Goal: Task Accomplishment & Management: Manage account settings

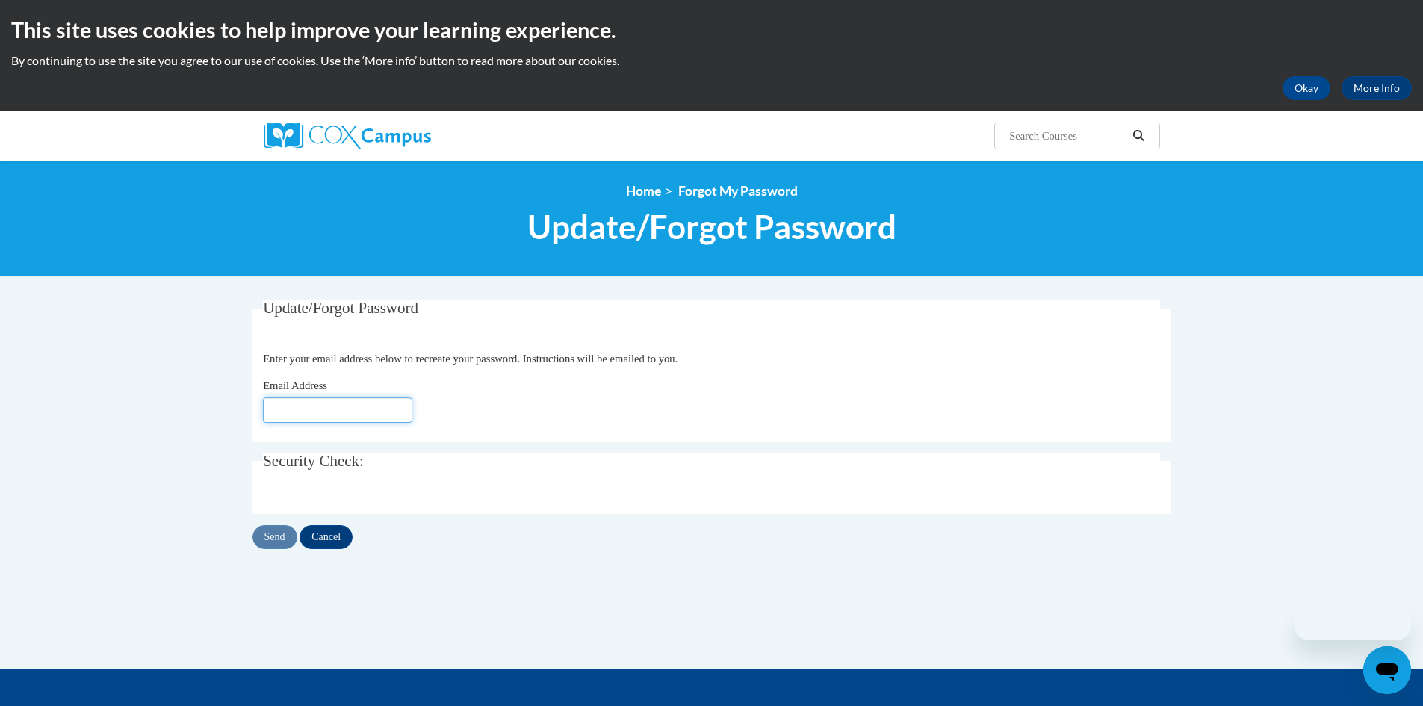
click at [380, 412] on input "Email Address" at bounding box center [337, 409] width 149 height 25
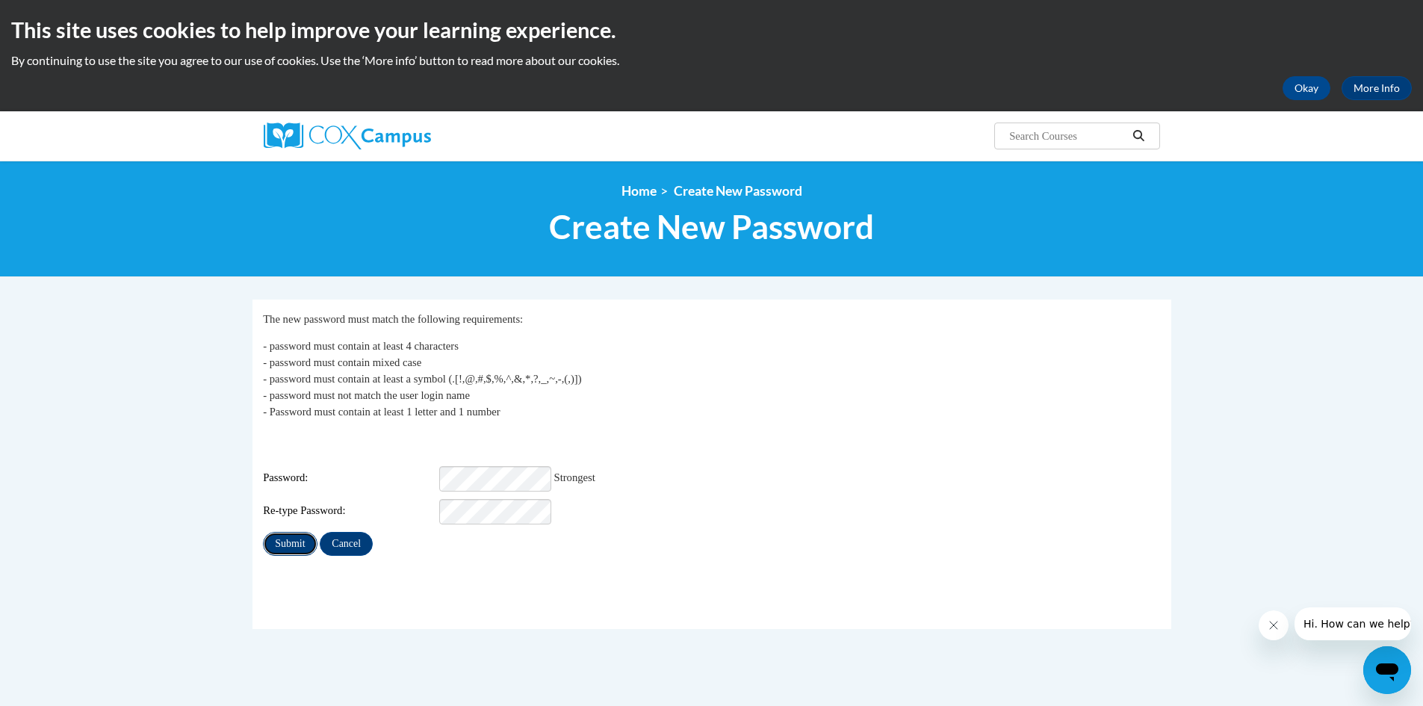
click at [283, 532] on input "Submit" at bounding box center [290, 544] width 54 height 24
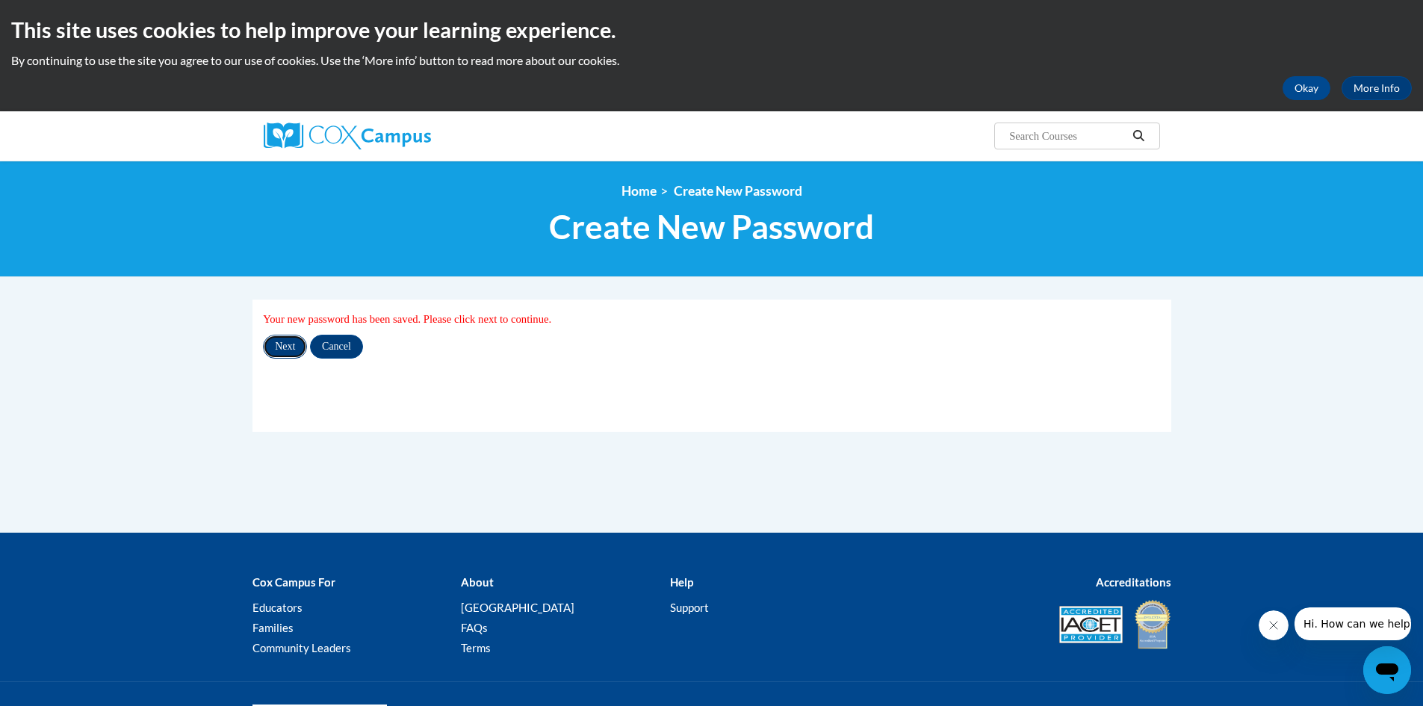
click at [285, 349] on input "Next" at bounding box center [285, 347] width 44 height 24
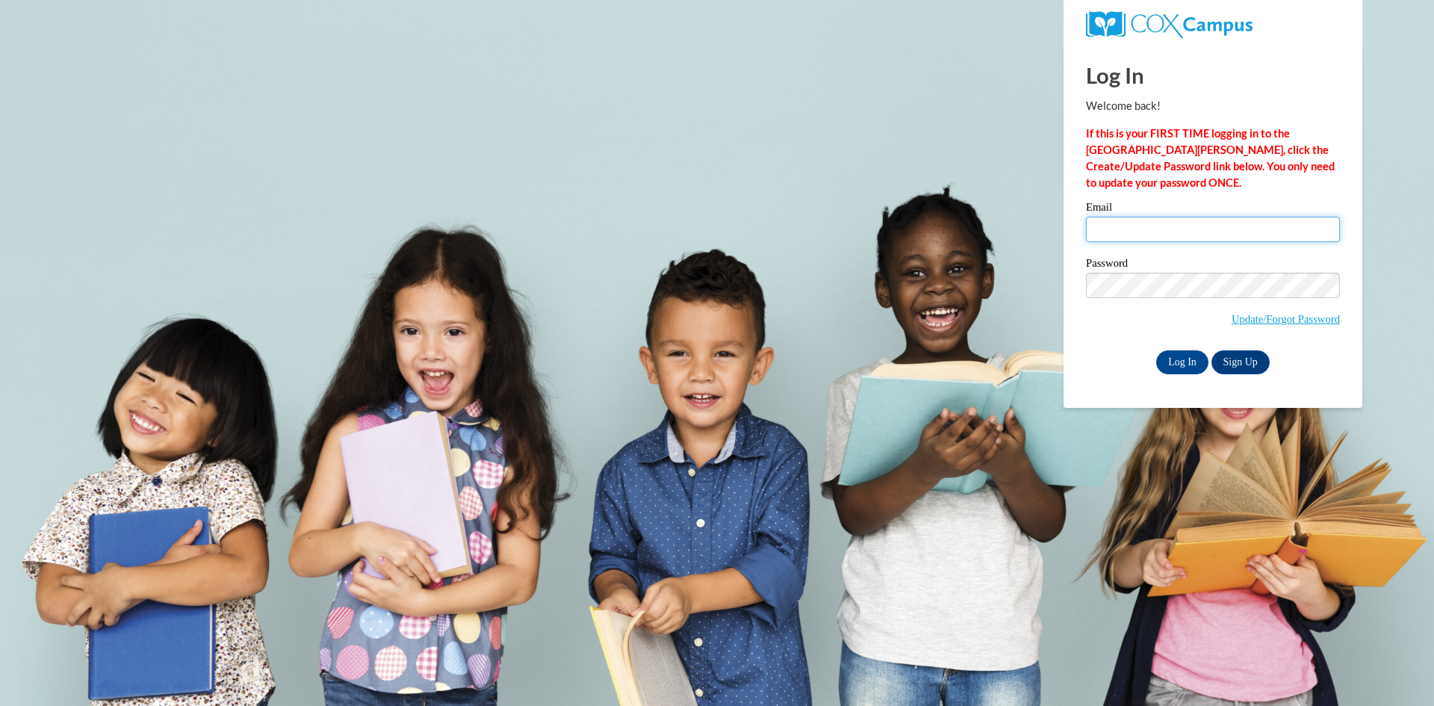
click at [1250, 225] on input "Email" at bounding box center [1213, 229] width 254 height 25
type input "[EMAIL_ADDRESS][DOMAIN_NAME]"
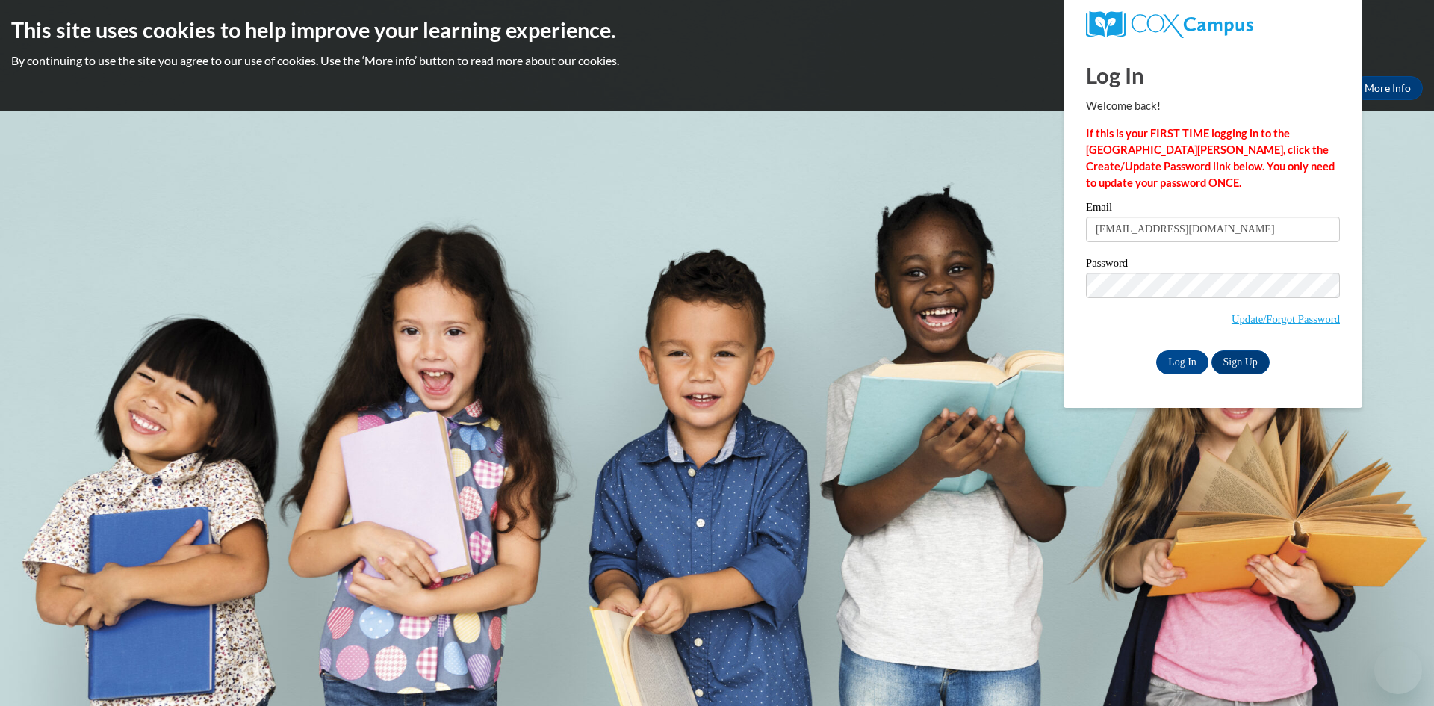
click at [1141, 225] on input "[EMAIL_ADDRESS][DOMAIN_NAME]" at bounding box center [1213, 229] width 254 height 25
click at [1043, 348] on body "This site uses cookies to help improve your learning experience. By continuing …" at bounding box center [717, 353] width 1434 height 706
click at [1181, 356] on input "Log In" at bounding box center [1182, 362] width 52 height 24
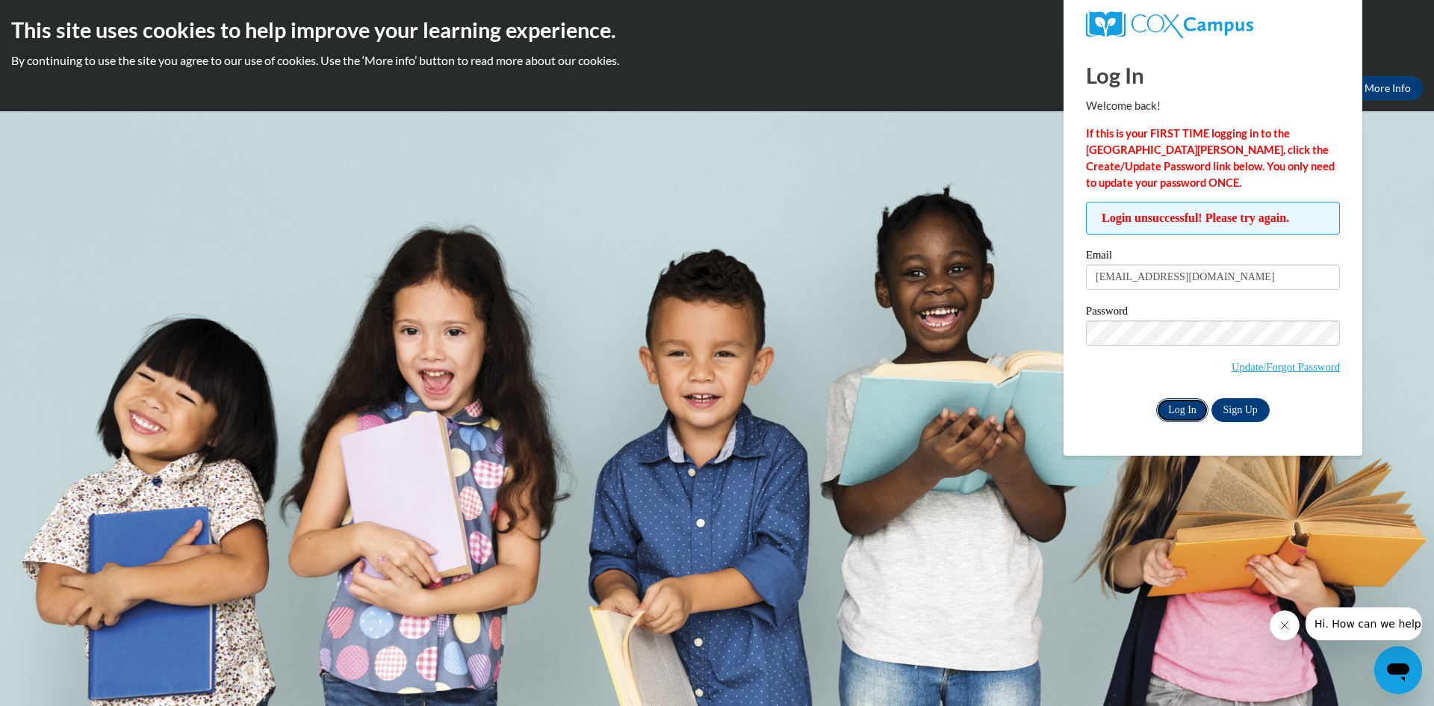
click at [1187, 412] on input "Log In" at bounding box center [1182, 410] width 52 height 24
click at [1028, 331] on body "This site uses cookies to help improve your learning experience. By continuing …" at bounding box center [717, 353] width 1434 height 706
click at [1097, 398] on div "Log In Sign Up" at bounding box center [1213, 410] width 254 height 24
click at [1174, 400] on input "Log In" at bounding box center [1182, 410] width 52 height 24
click at [1236, 409] on link "Sign Up" at bounding box center [1241, 410] width 58 height 24
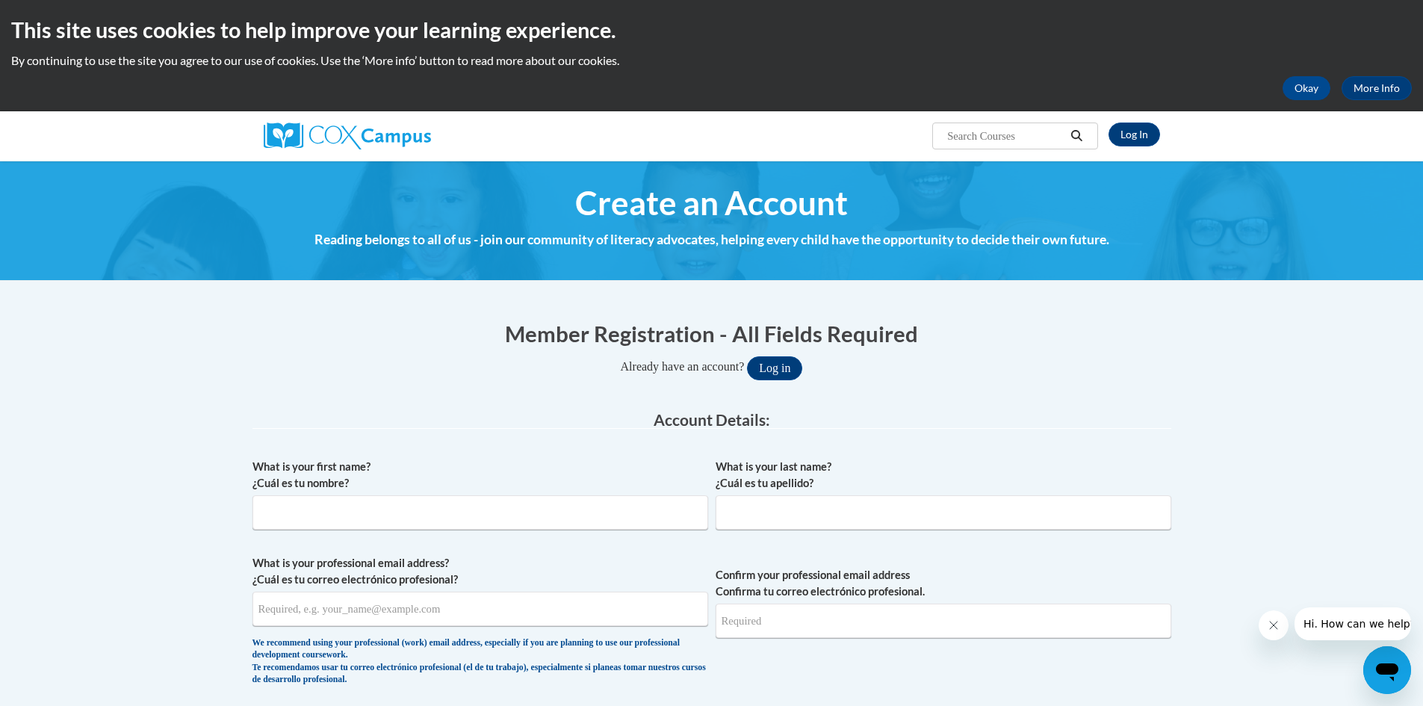
type input "[EMAIL_ADDRESS][DOMAIN_NAME]"
click at [361, 521] on input "What is your first name? ¿Cuál es tu nombre?" at bounding box center [480, 512] width 456 height 34
type input "Tamara"
type input "Benton"
type input "[EMAIL_ADDRESS][DOMAIN_NAME]"
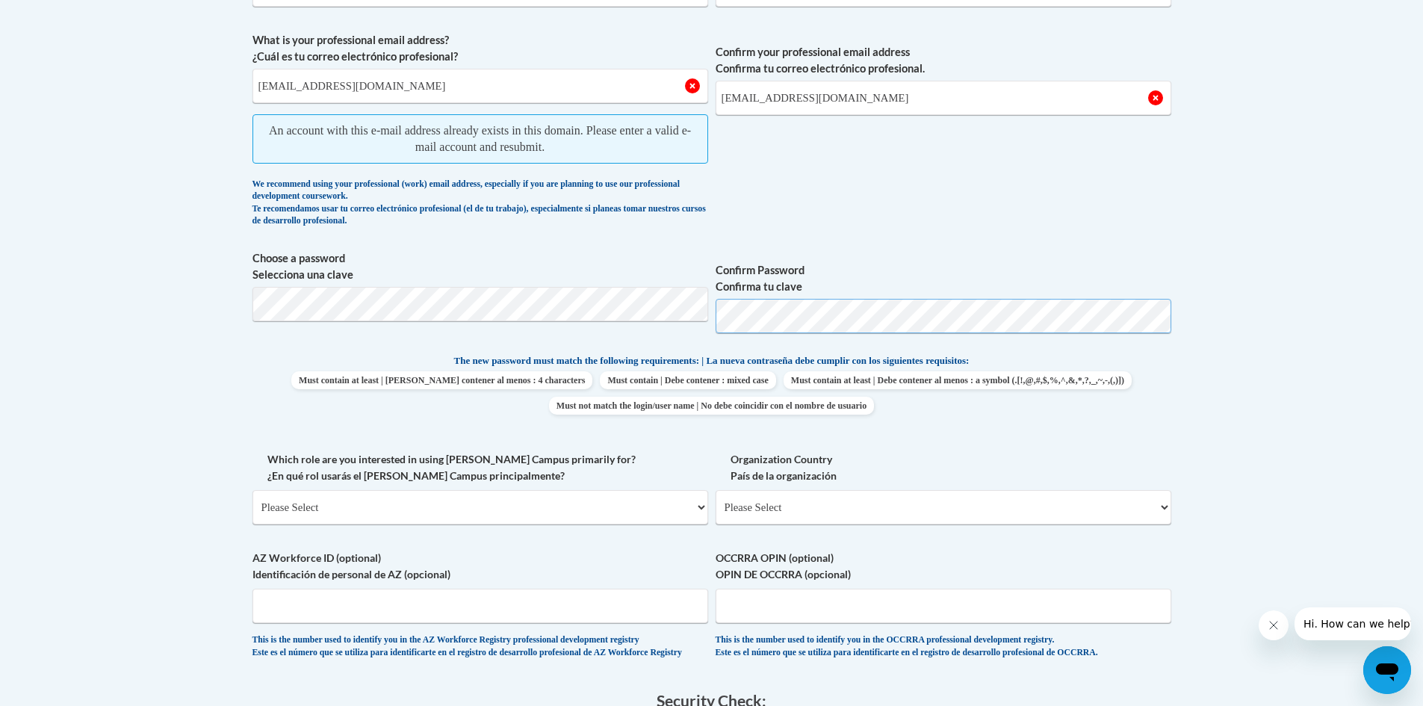
scroll to position [672, 0]
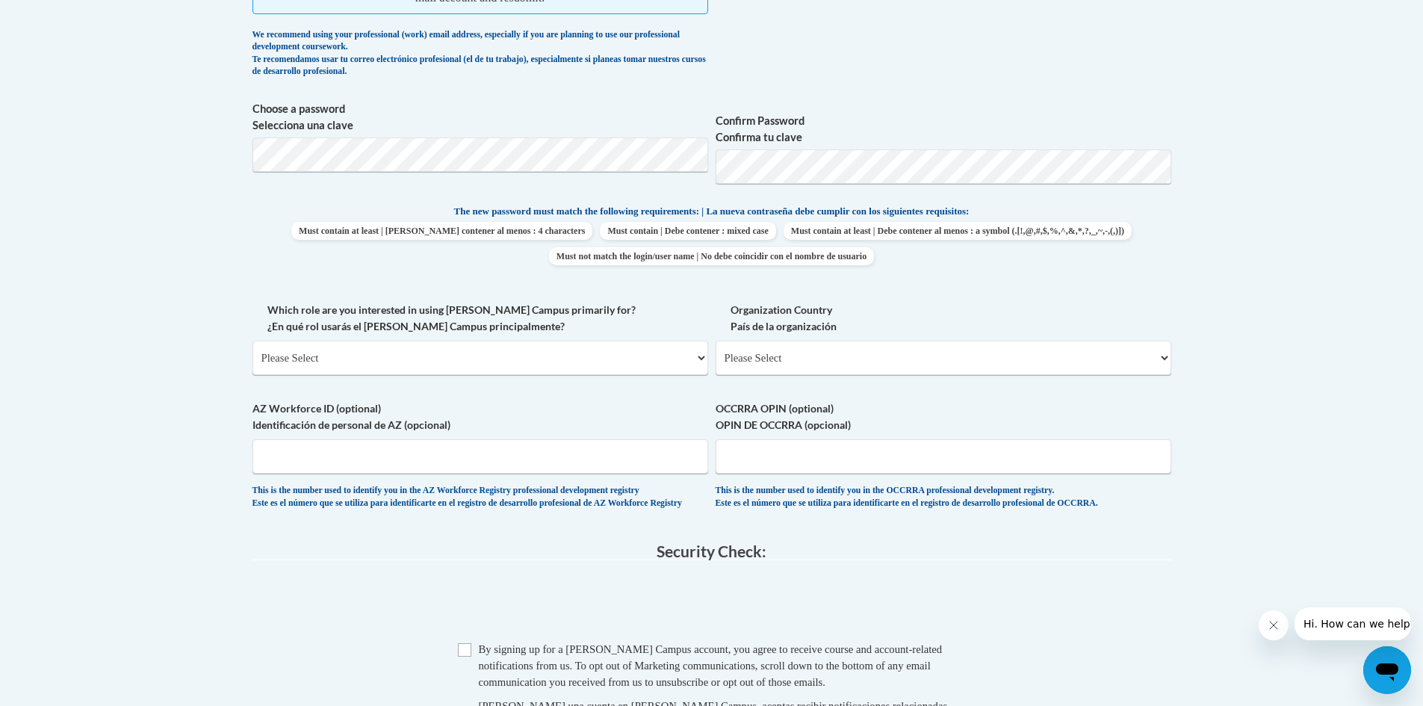
click at [488, 332] on label "Which role are you interested in using Cox Campus primarily for? ¿En qué rol us…" at bounding box center [480, 318] width 456 height 33
click at [488, 341] on select "Please Select College/University | Colegio/Universidad Community/Nonprofit Part…" at bounding box center [480, 358] width 456 height 34
click at [486, 350] on select "Please Select College/University | Colegio/Universidad Community/Nonprofit Part…" at bounding box center [480, 358] width 456 height 34
select select "fbf2d438-af2f-41f8-98f1-81c410e29de3"
click at [252, 341] on select "Please Select College/University | Colegio/Universidad Community/Nonprofit Part…" at bounding box center [480, 358] width 456 height 34
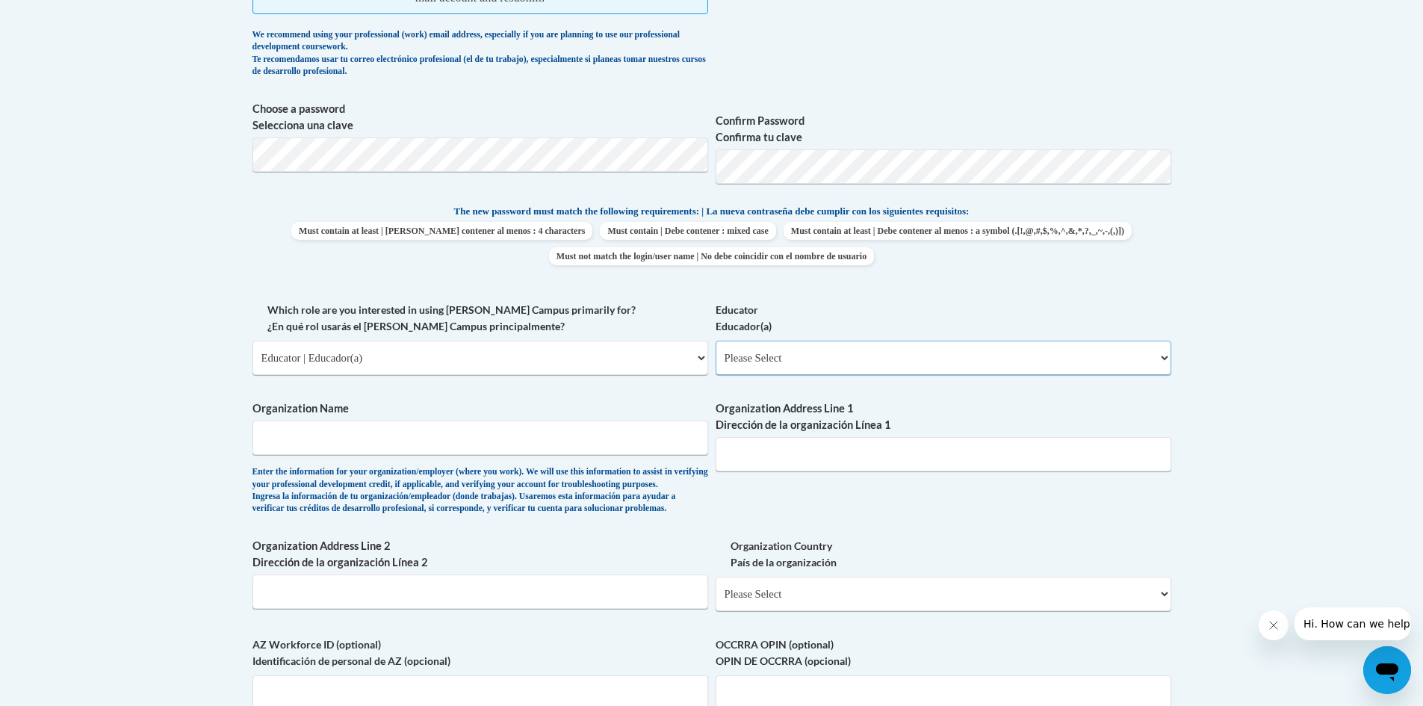
click at [827, 347] on select "Please Select Early Learning/Daycare Teacher/Family Home Care Provider | Maestr…" at bounding box center [944, 358] width 456 height 34
select select "d5fdb05a-b36c-4d60-97fa-9afceda7e903"
click at [716, 341] on select "Please Select Early Learning/Daycare Teacher/Family Home Care Provider | Maestr…" at bounding box center [944, 358] width 456 height 34
click at [390, 444] on input "Organization Name" at bounding box center [480, 438] width 456 height 34
type input "Jasper County Preschool"
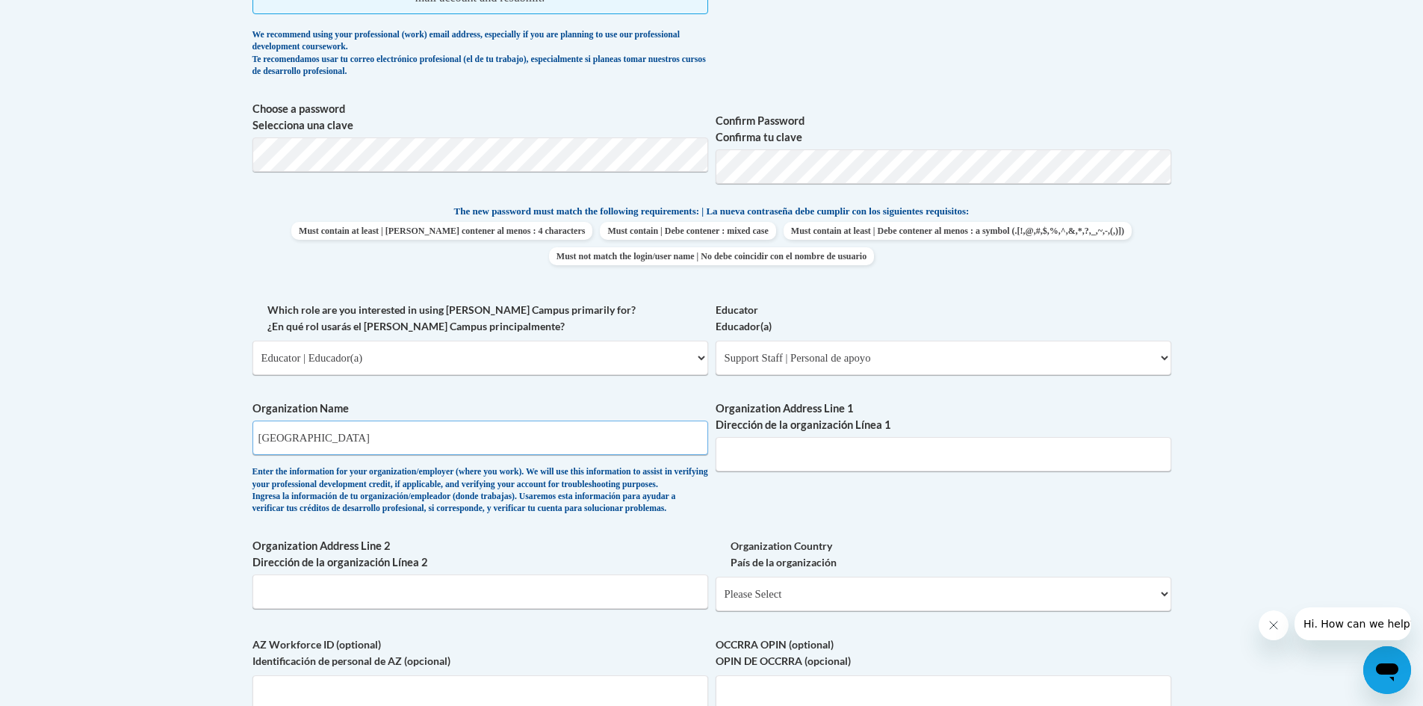
type input "495 GA Highway 212 West"
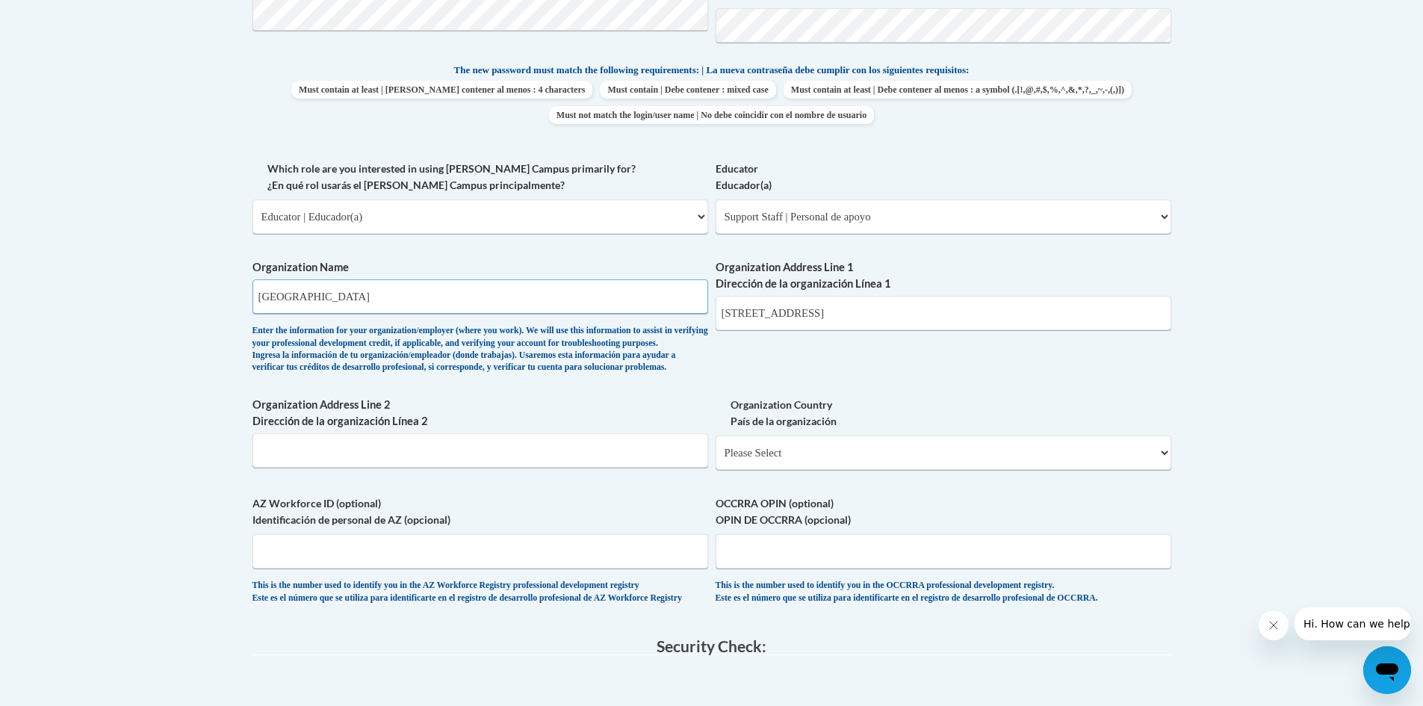
scroll to position [822, 0]
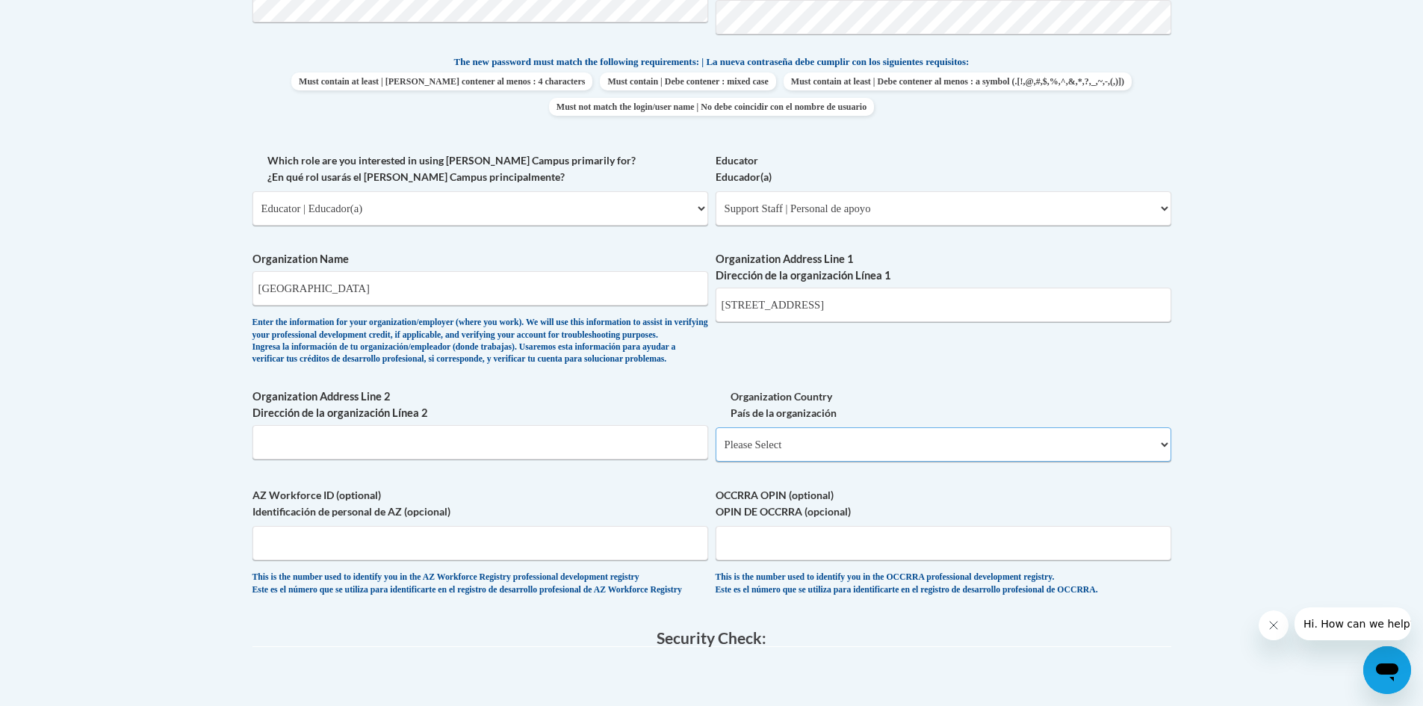
drag, startPoint x: 813, startPoint y: 468, endPoint x: 804, endPoint y: 467, distance: 9.8
click at [814, 462] on select "Please Select United States | Estados Unidos Outside of the United States | Fue…" at bounding box center [944, 444] width 456 height 34
select select "ad49bcad-a171-4b2e-b99c-48b446064914"
click at [716, 451] on select "Please Select United States | Estados Unidos Outside of the United States | Fue…" at bounding box center [944, 444] width 456 height 34
select select
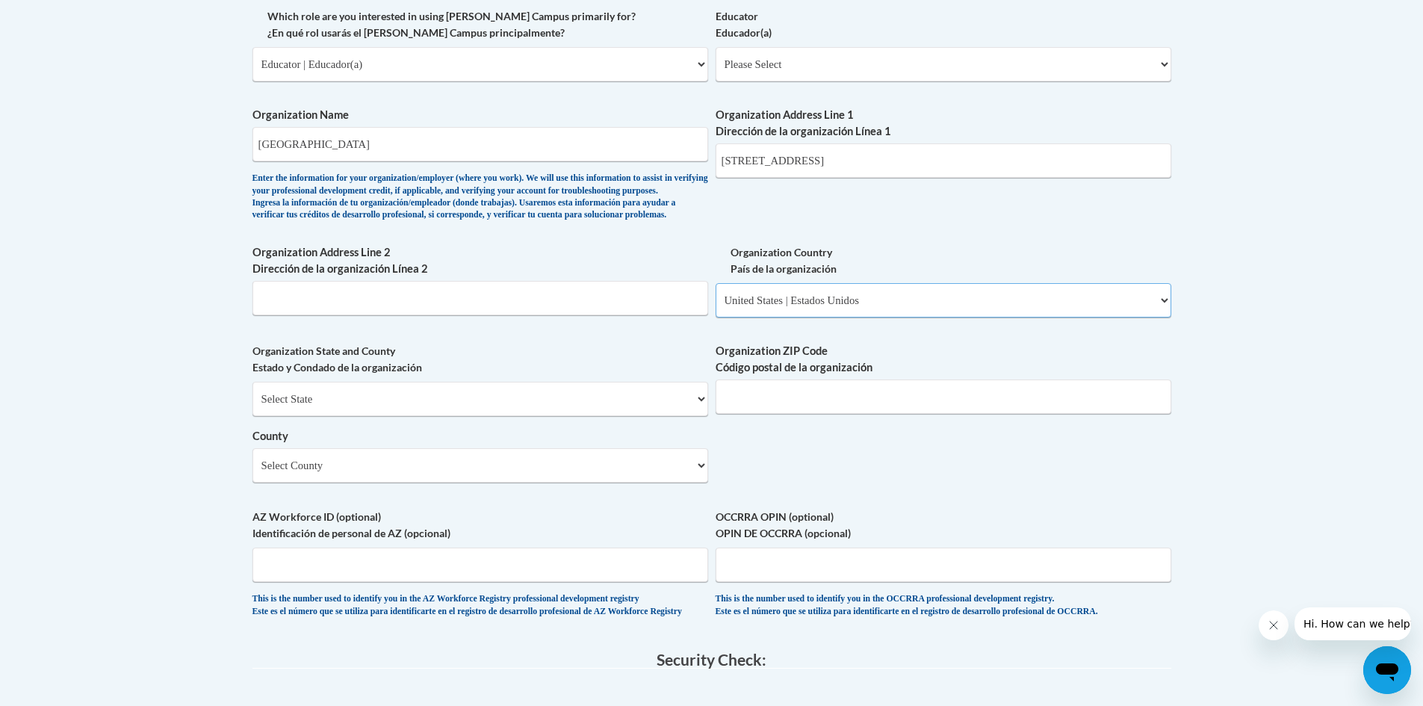
scroll to position [971, 0]
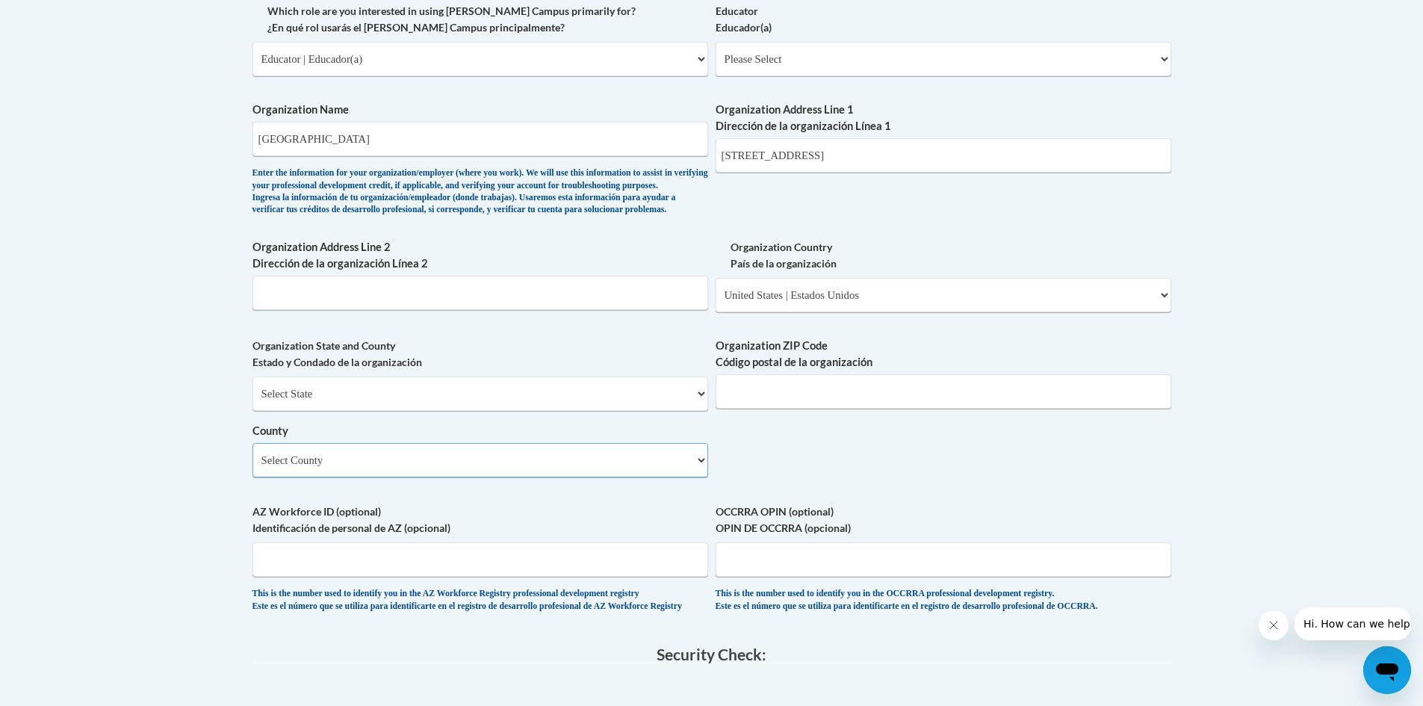
click at [427, 477] on select "Select County Appling Atkinson Bacon Baker Baldwin Banks Barrow Bartow Ben Hill…" at bounding box center [480, 460] width 456 height 34
select select "Jasper"
click at [252, 468] on select "Select County Appling Atkinson Bacon Baker Baldwin Banks Barrow Bartow Ben Hill…" at bounding box center [480, 460] width 456 height 34
click at [828, 409] on input "Organization ZIP Code Código postal de la organización" at bounding box center [944, 391] width 456 height 34
type input "31064"
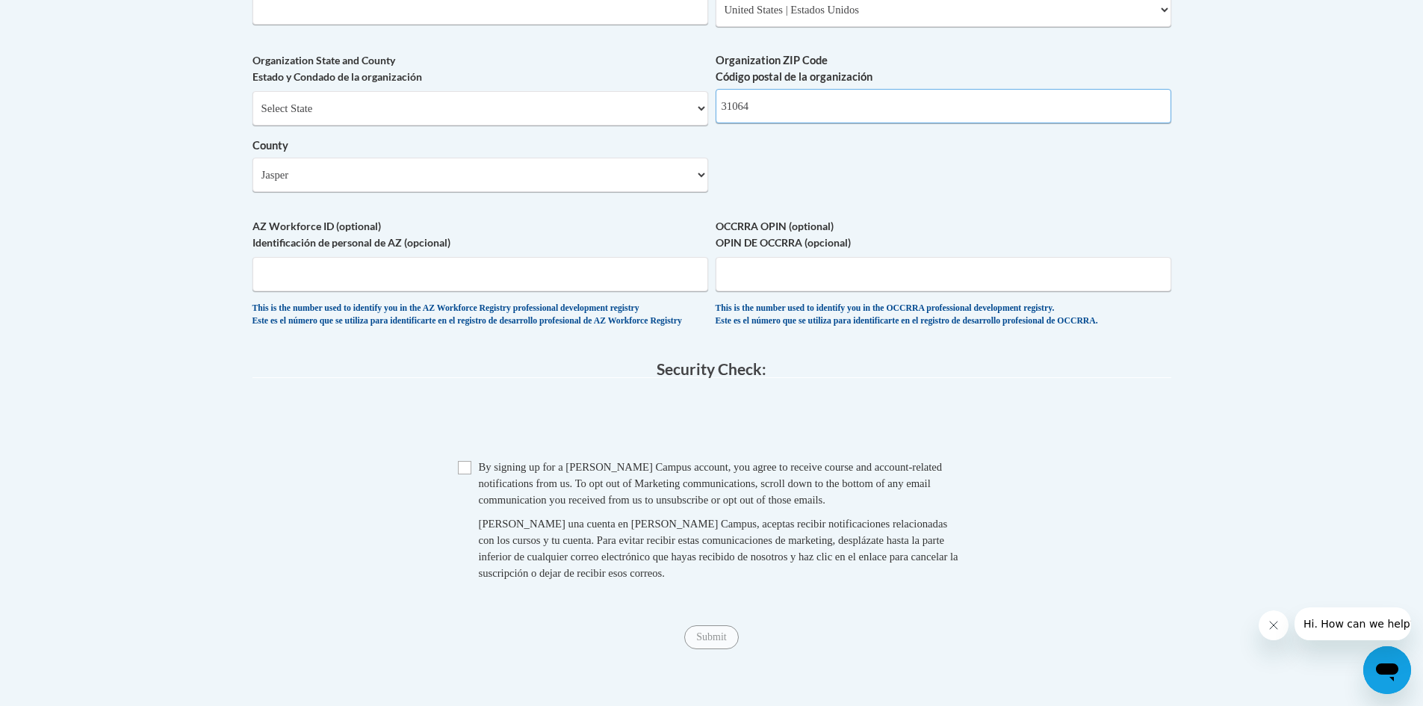
scroll to position [1270, 0]
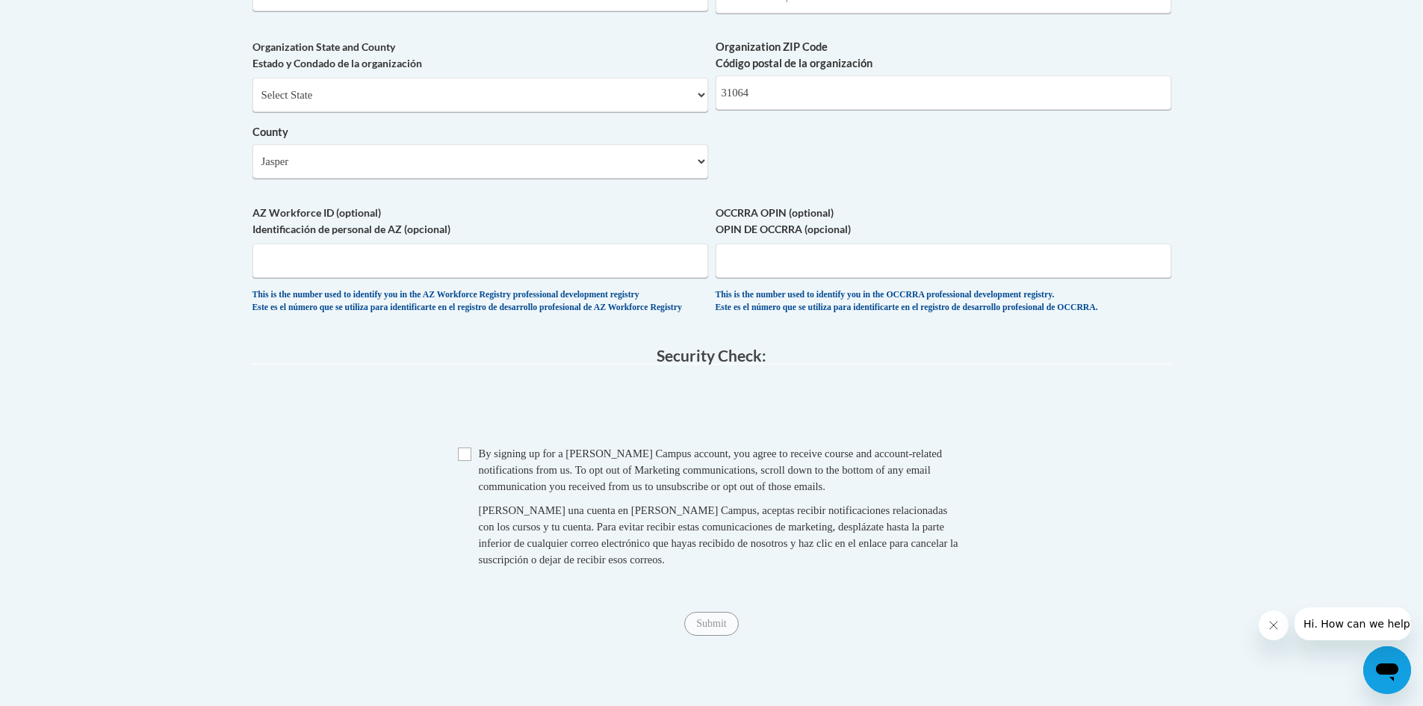
click at [476, 489] on span "Checkbox By signing up for a Cox Campus account, you agree to receive course an…" at bounding box center [712, 513] width 508 height 137
click at [462, 461] on input "Checkbox" at bounding box center [464, 453] width 13 height 13
checkbox input "true"
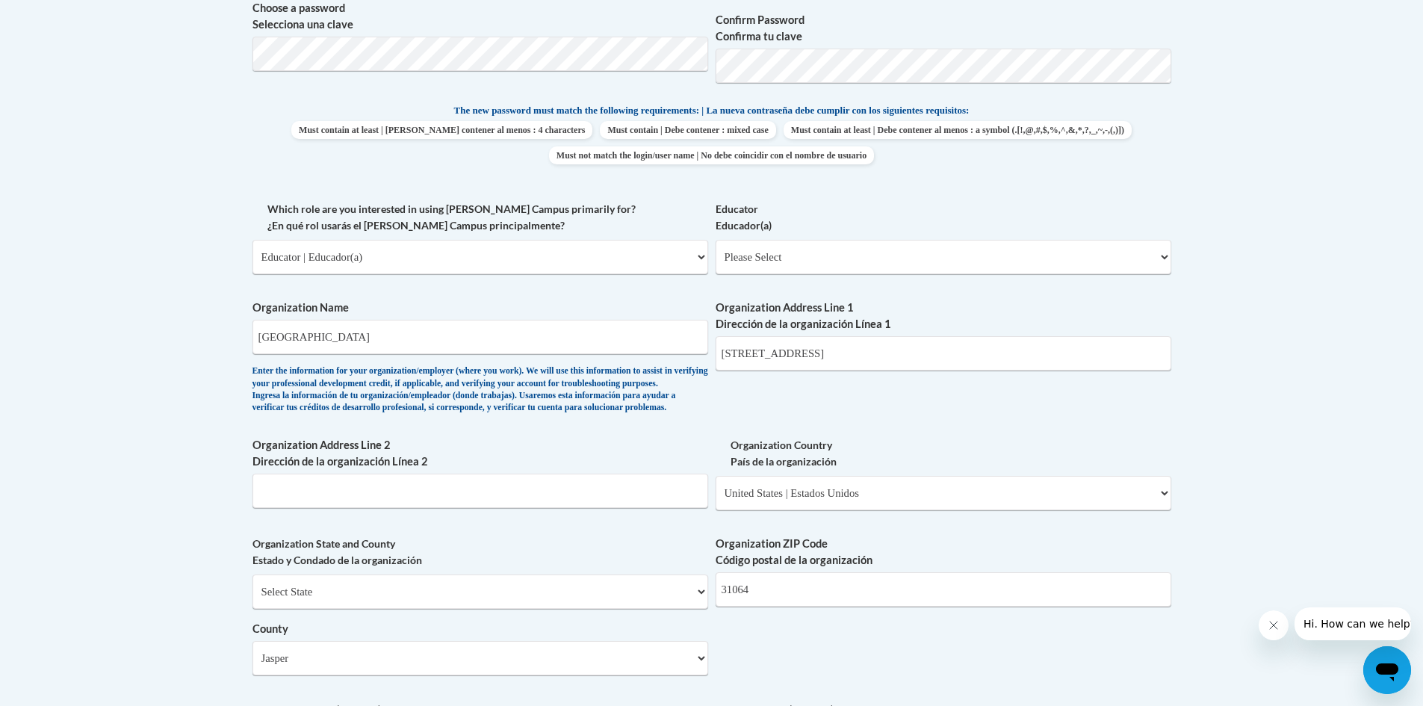
scroll to position [747, 0]
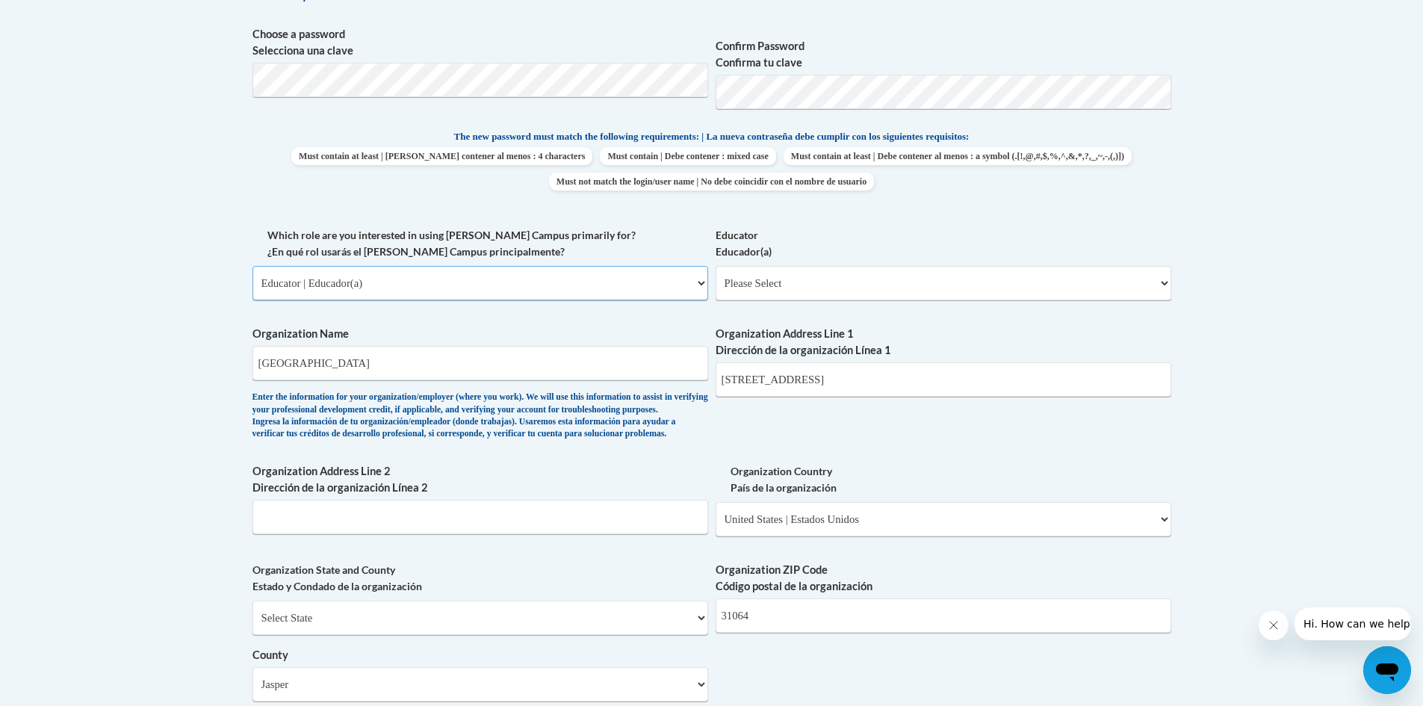
click at [565, 283] on select "Please Select College/University | Colegio/Universidad Community/Nonprofit Part…" at bounding box center [480, 283] width 456 height 34
click at [1133, 434] on div "What is your first name? ¿Cuál es tu nombre? Tamara What is your last name? ¿Cu…" at bounding box center [711, 277] width 919 height 1147
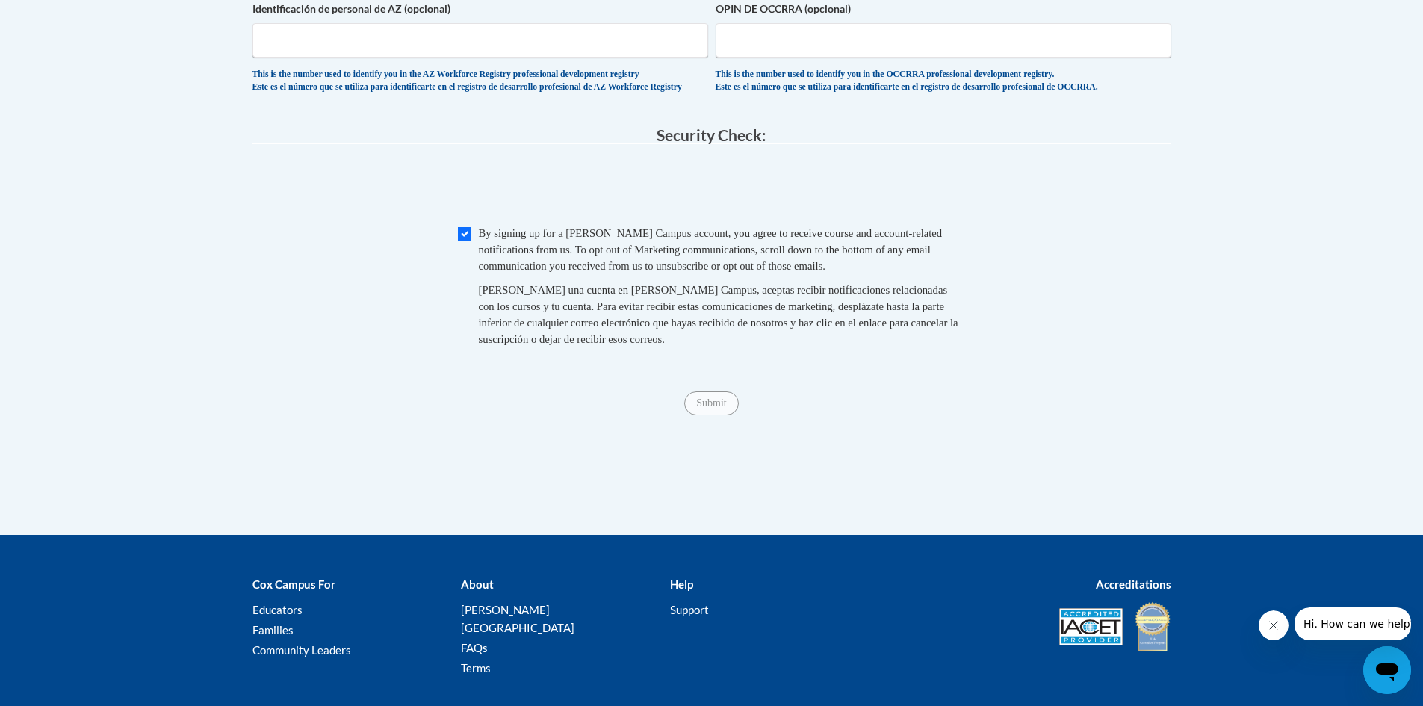
scroll to position [1494, 0]
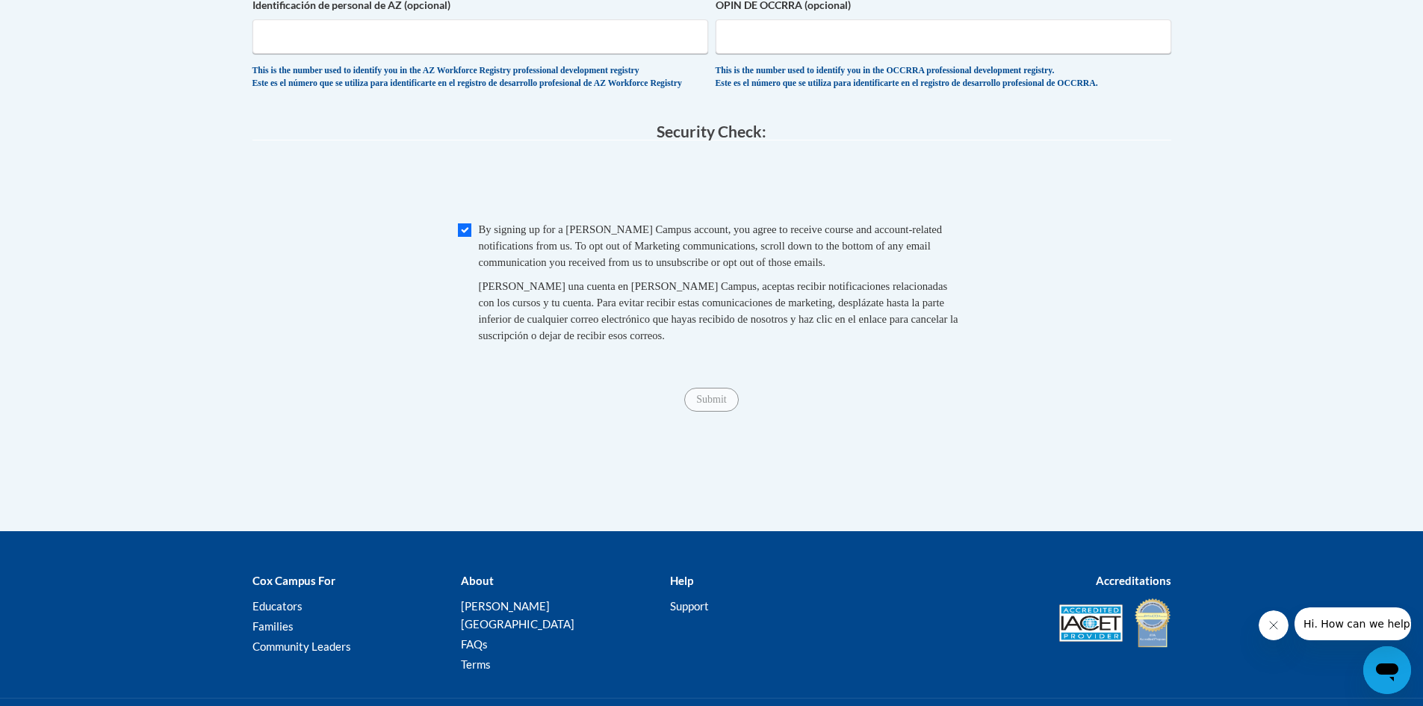
drag, startPoint x: 743, startPoint y: 442, endPoint x: 698, endPoint y: 433, distance: 45.1
click at [713, 412] on div "Submit Submit" at bounding box center [711, 400] width 919 height 24
click at [698, 404] on span "Submit" at bounding box center [711, 398] width 54 height 12
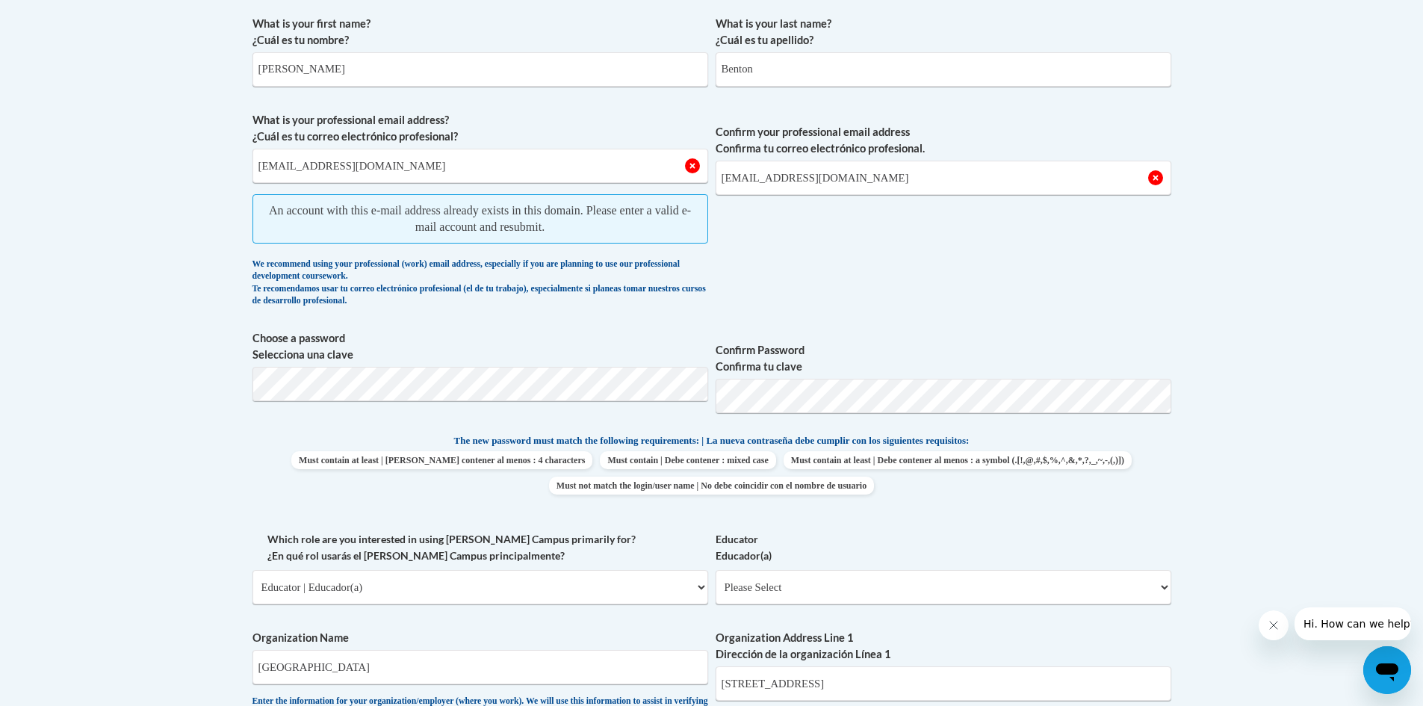
scroll to position [224, 0]
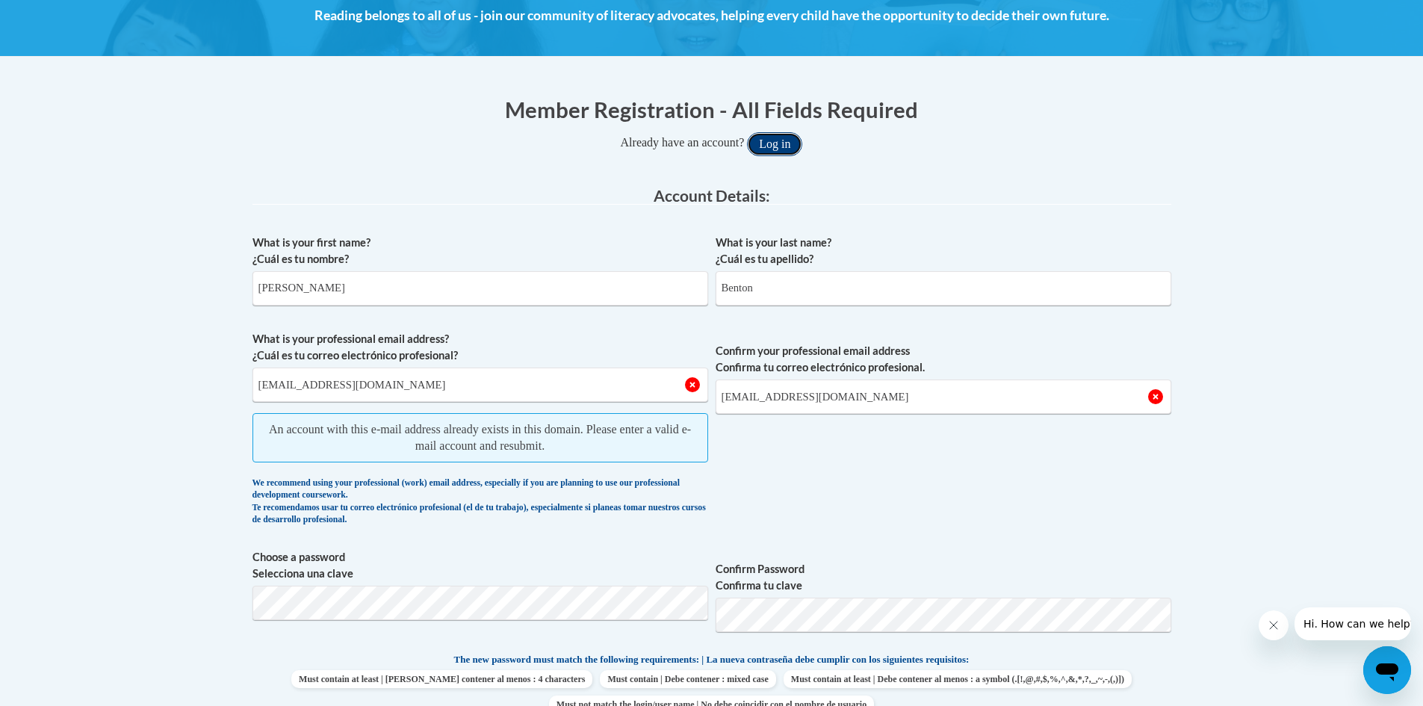
click at [796, 149] on button "Log in" at bounding box center [774, 144] width 55 height 24
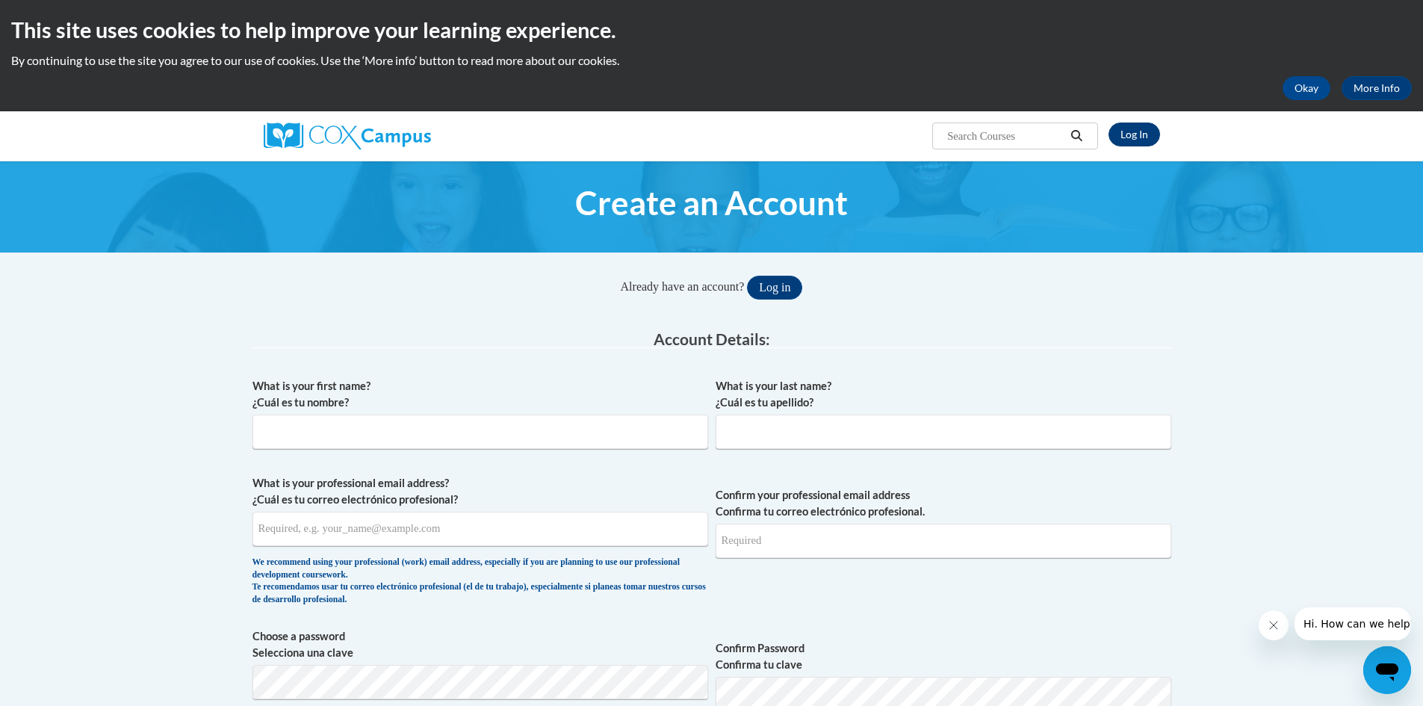
type input "[EMAIL_ADDRESS][DOMAIN_NAME]"
click at [1132, 139] on link "Log In" at bounding box center [1135, 135] width 52 height 24
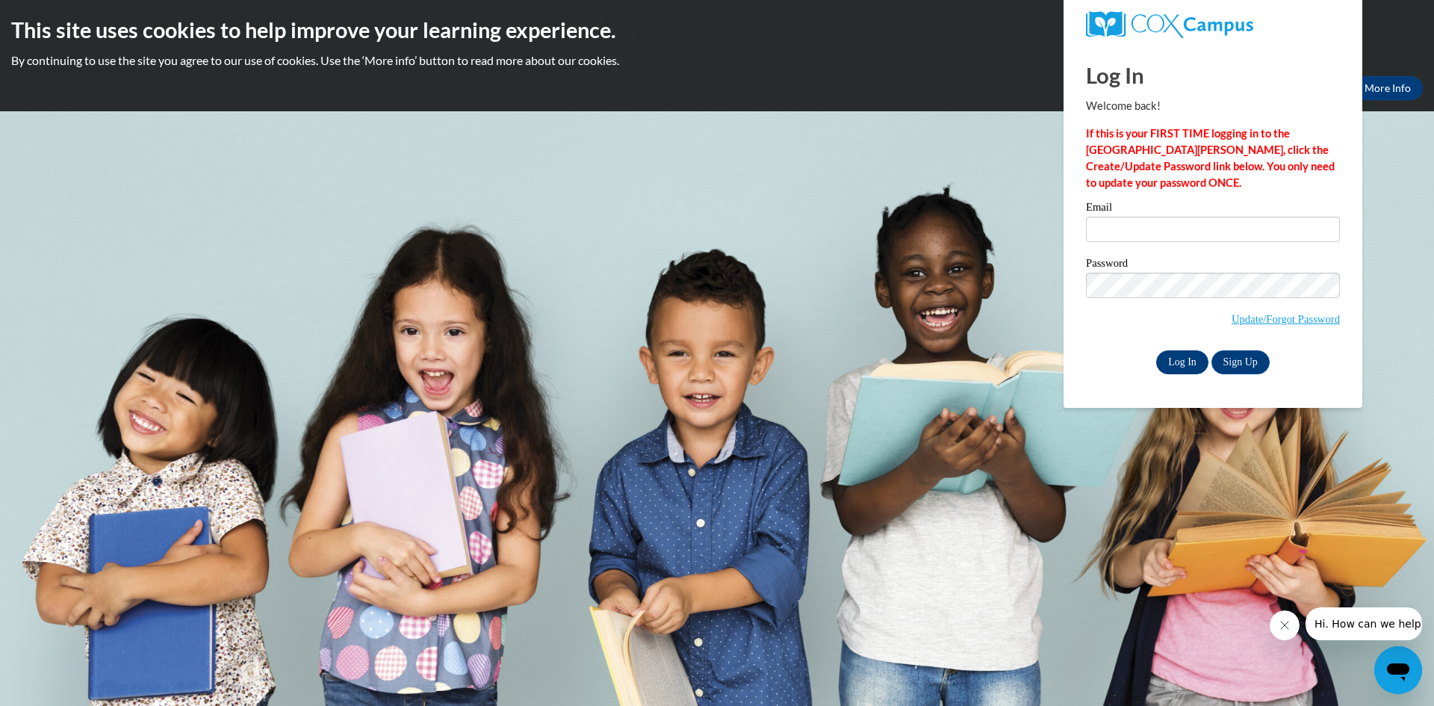
type input "[EMAIL_ADDRESS][DOMAIN_NAME]"
click at [1190, 356] on input "Log In" at bounding box center [1182, 362] width 52 height 24
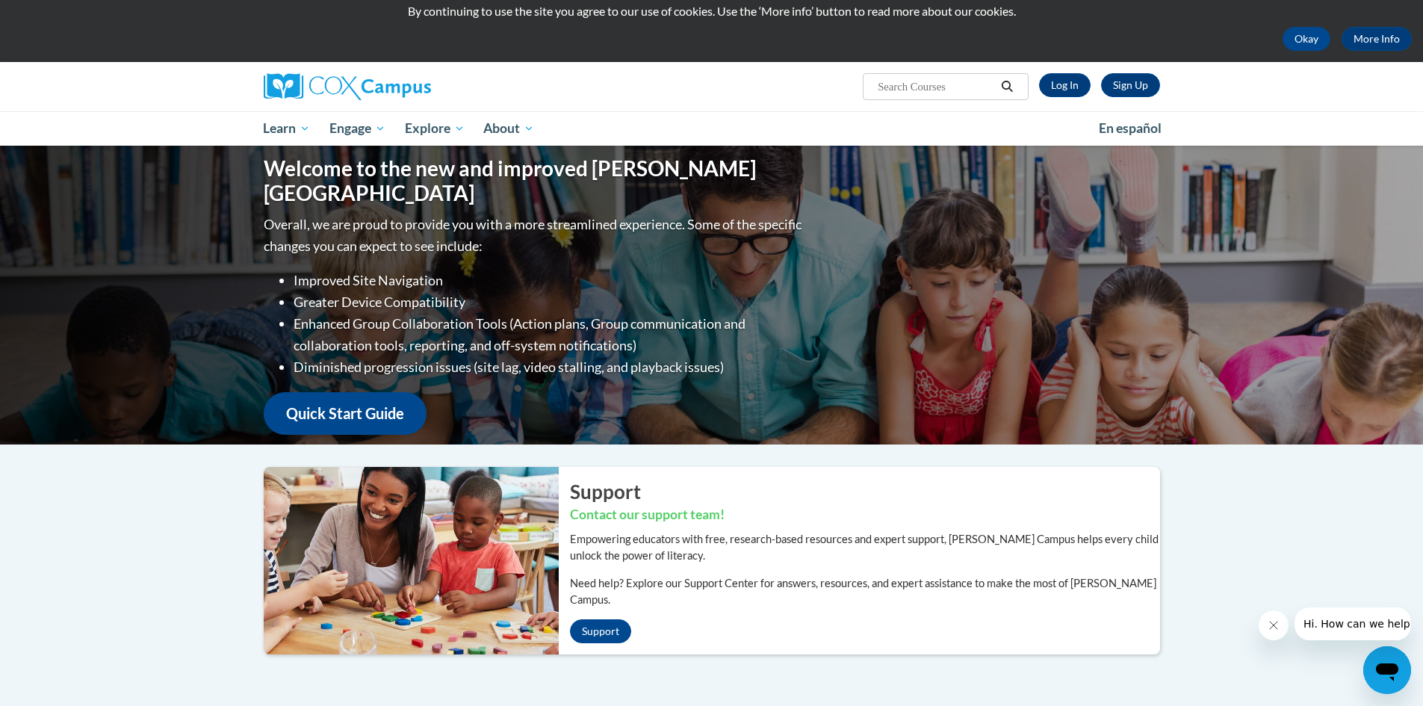
scroll to position [75, 0]
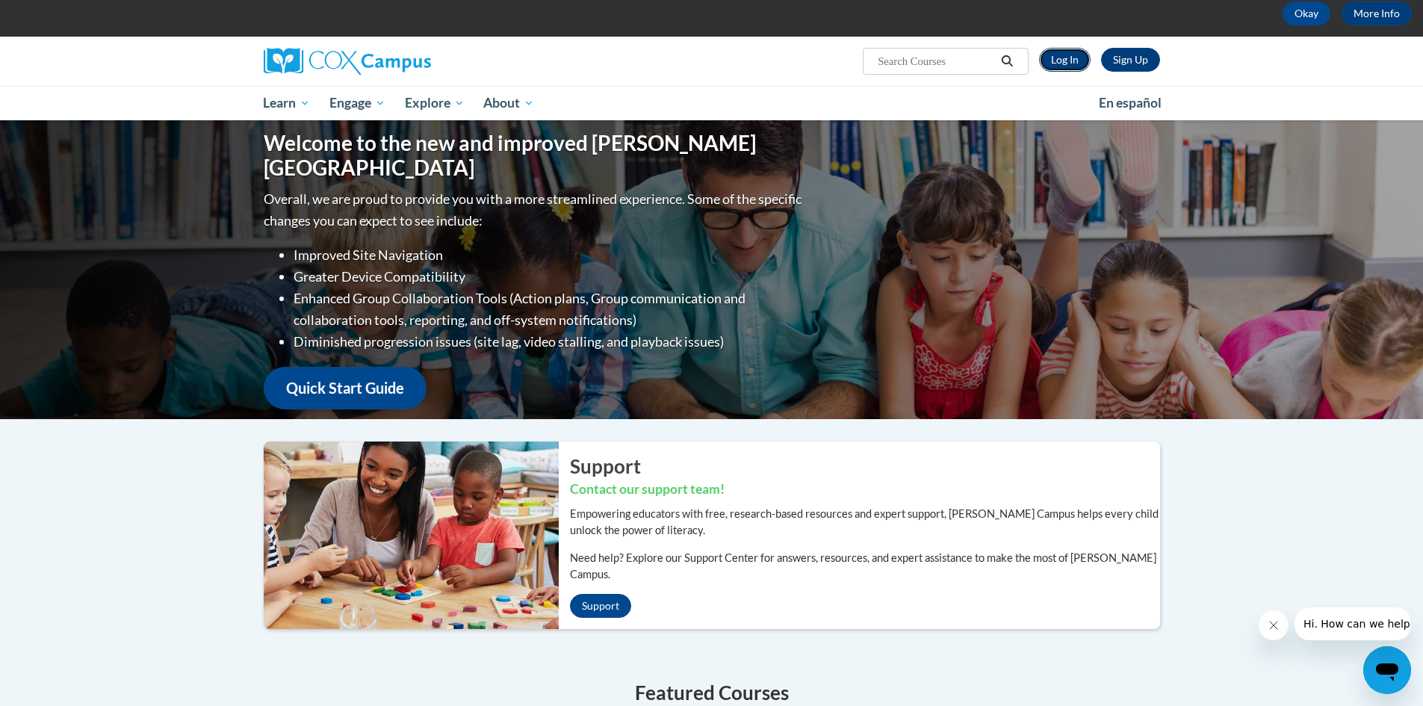
click at [1059, 64] on link "Log In" at bounding box center [1065, 60] width 52 height 24
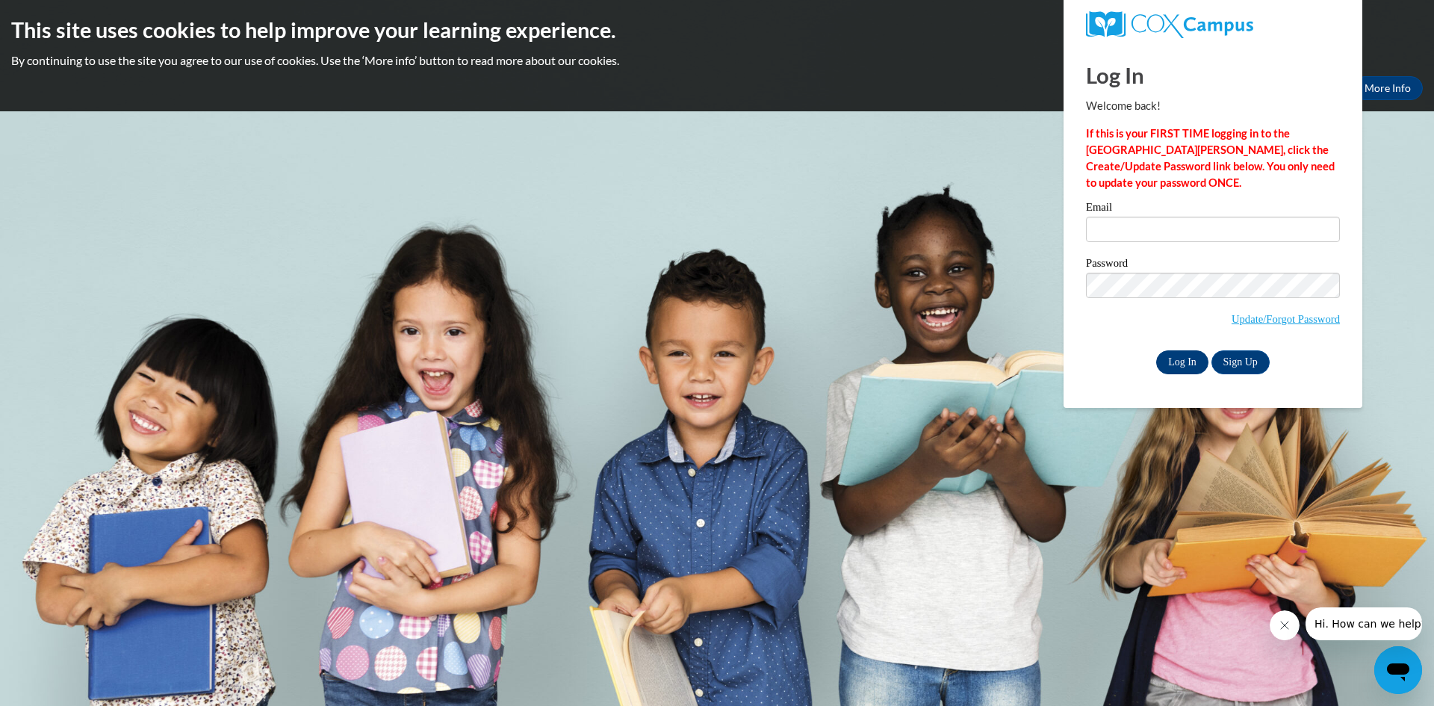
type input "[EMAIL_ADDRESS][DOMAIN_NAME]"
click at [1185, 363] on input "Log In" at bounding box center [1182, 362] width 52 height 24
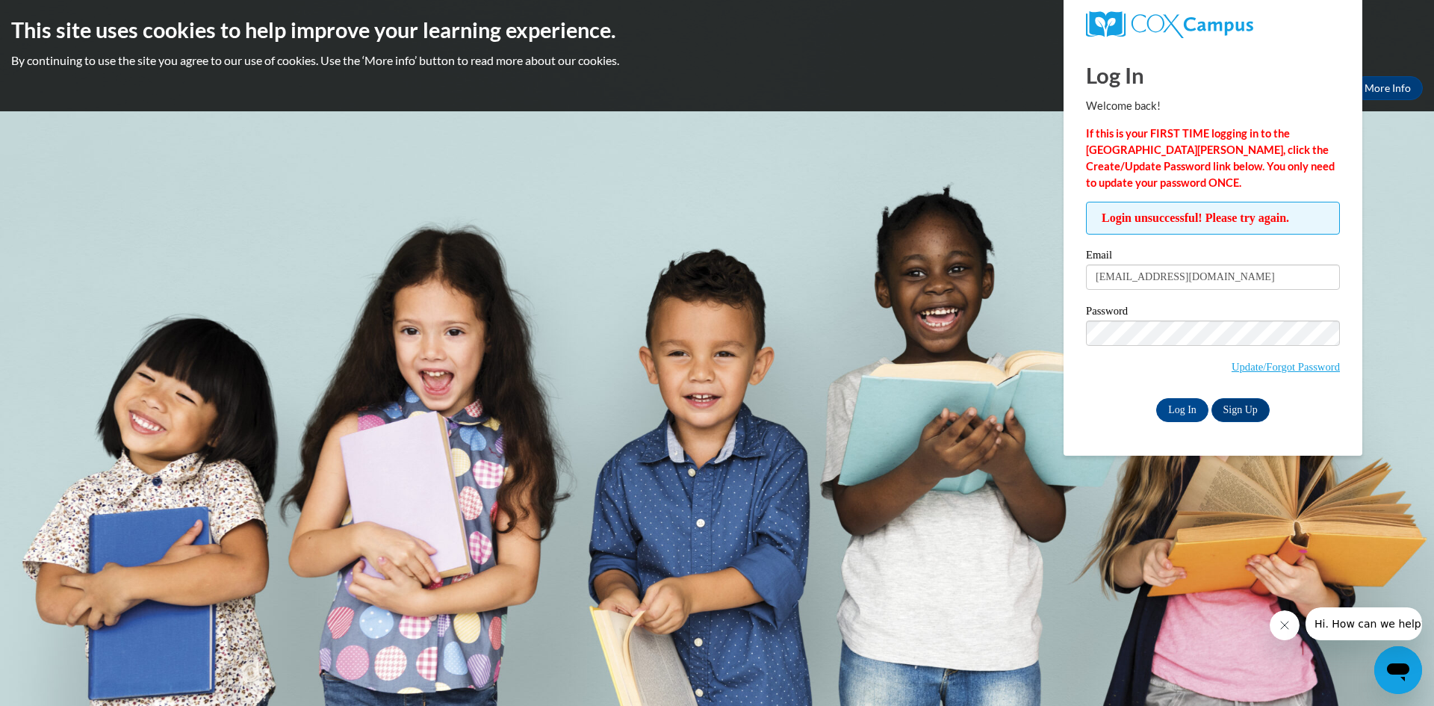
click at [1259, 377] on span "Update/Forgot Password" at bounding box center [1213, 351] width 254 height 62
click at [1260, 370] on link "Update/Forgot Password" at bounding box center [1286, 367] width 108 height 12
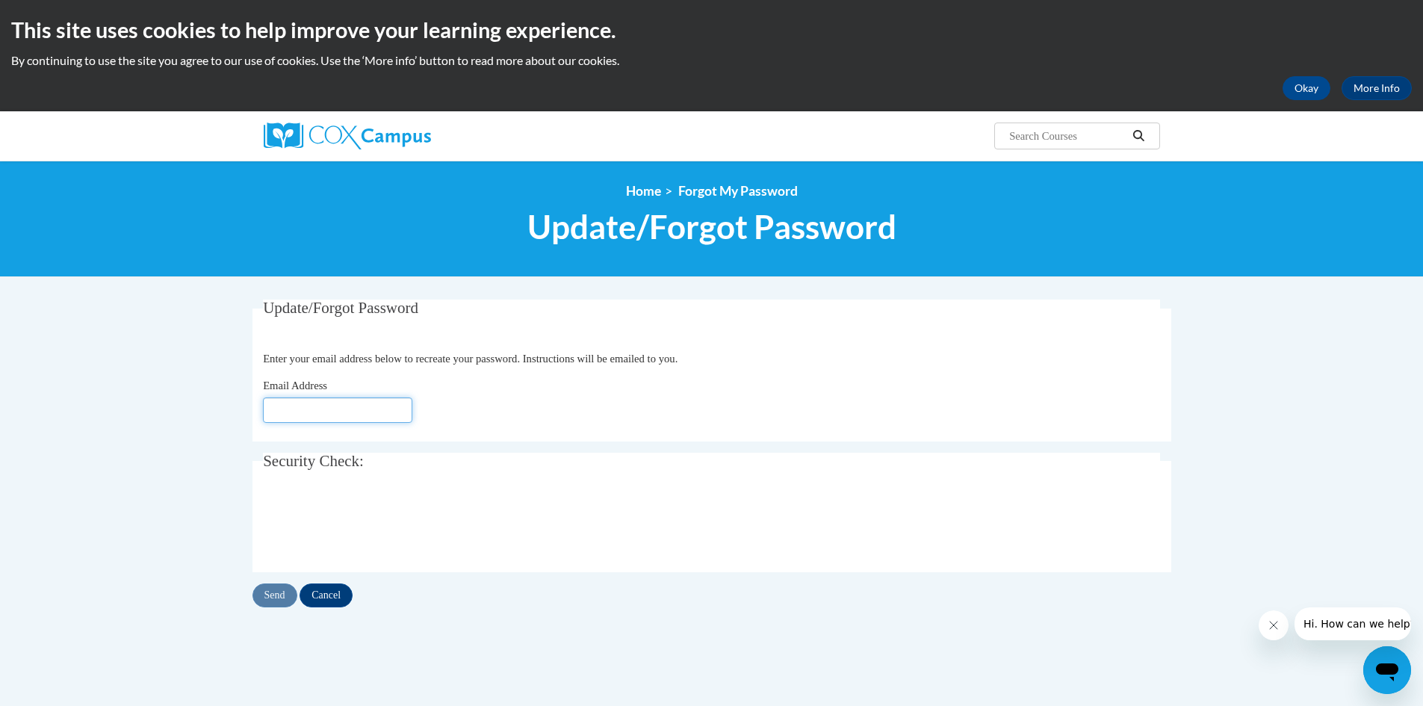
click at [359, 405] on input "Email Address" at bounding box center [337, 409] width 149 height 25
type input "[EMAIL_ADDRESS][DOMAIN_NAME]"
click at [270, 598] on input "Send" at bounding box center [274, 595] width 45 height 24
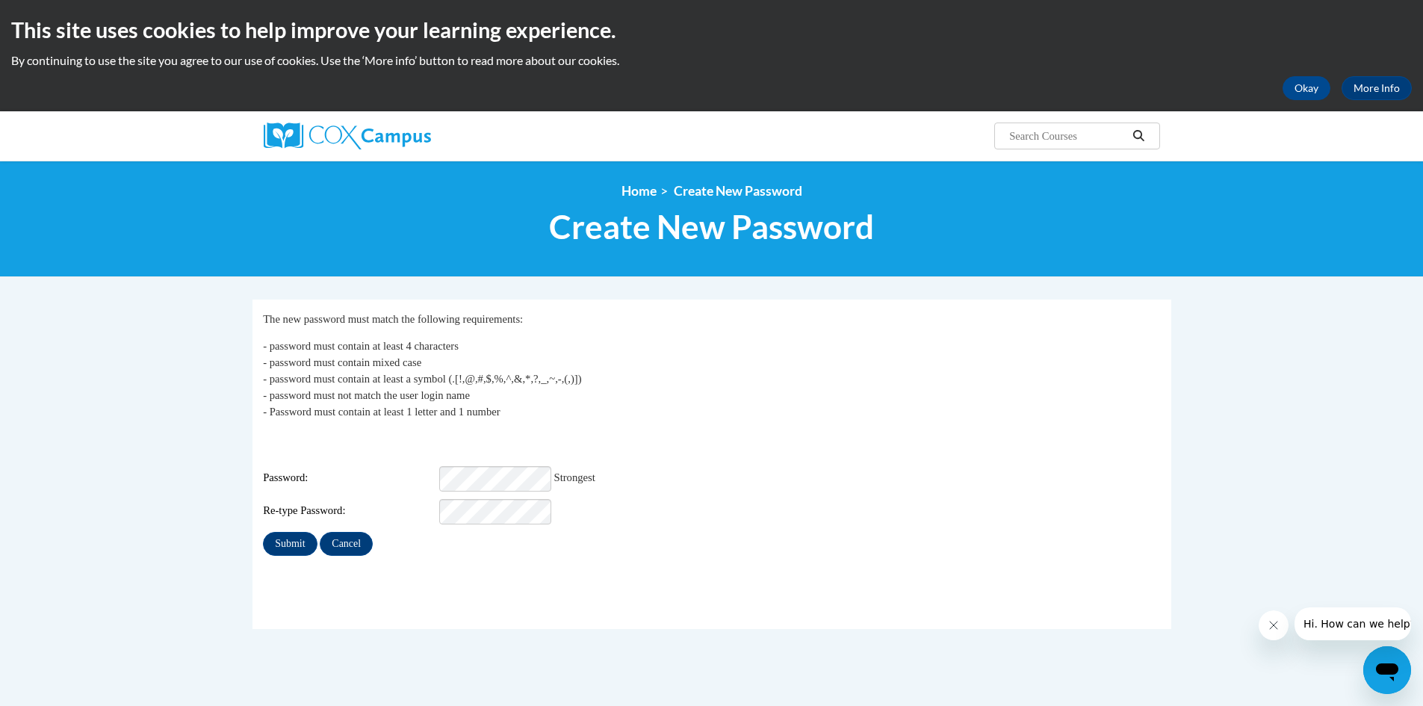
click at [878, 487] on div "Login: [EMAIL_ADDRESS][DOMAIN_NAME] Password: Strongest Re-type Password:" at bounding box center [711, 477] width 897 height 93
click at [282, 536] on input "Submit" at bounding box center [290, 544] width 54 height 24
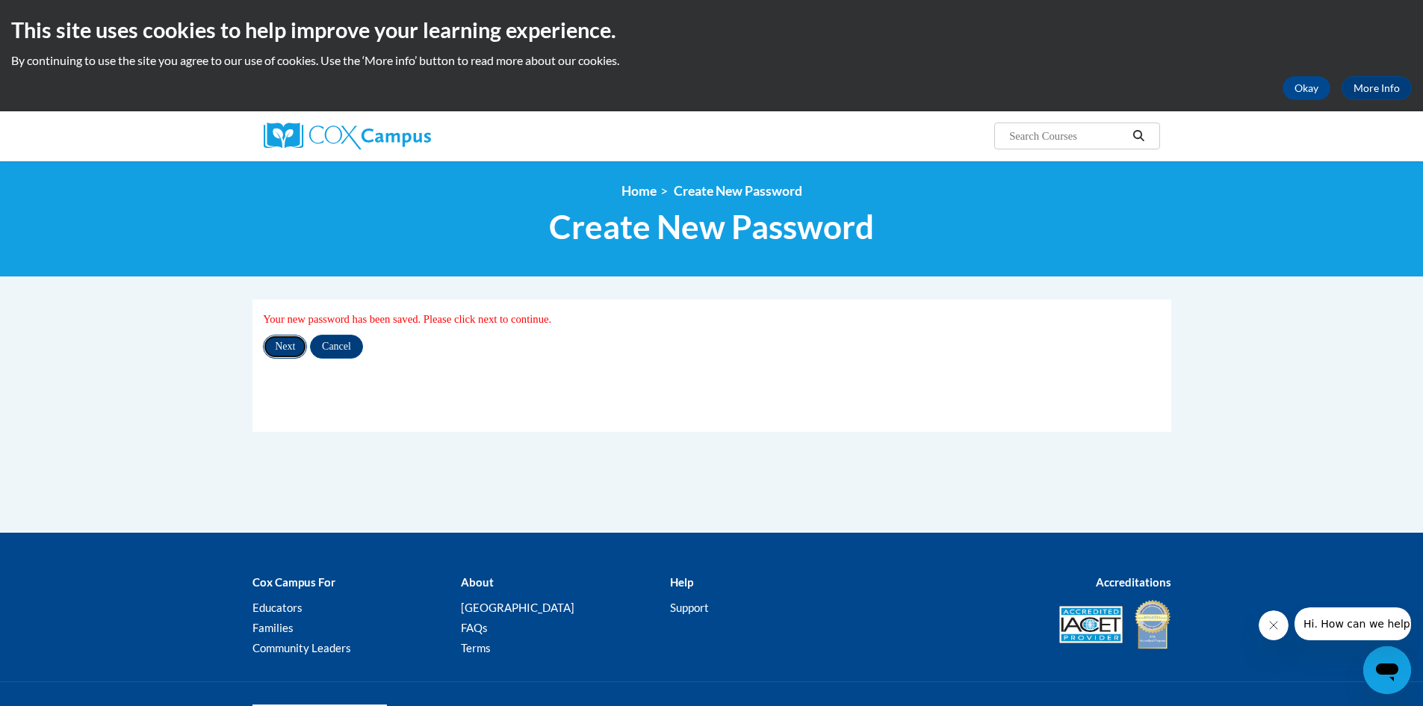
click at [284, 350] on input "Next" at bounding box center [285, 347] width 44 height 24
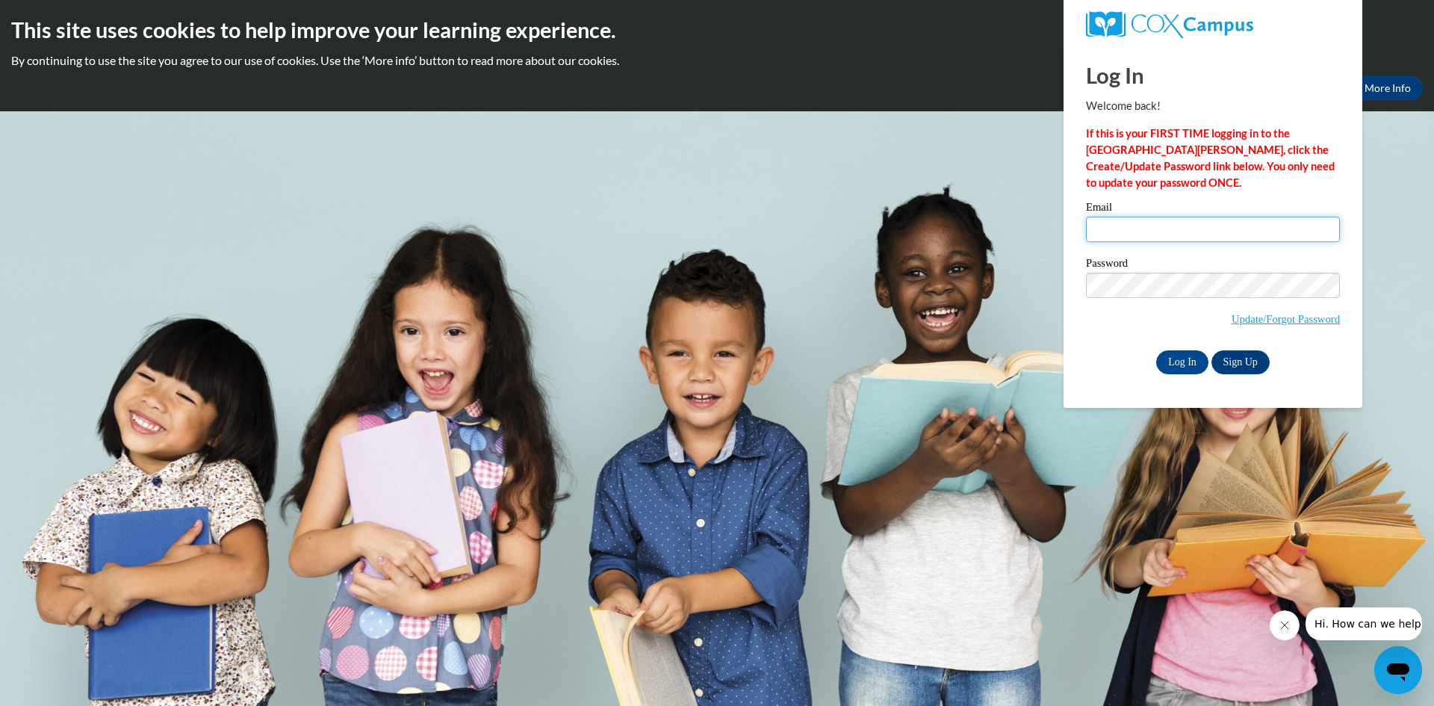
type input "[EMAIL_ADDRESS][DOMAIN_NAME]"
click at [1001, 277] on body "This site uses cookies to help improve your learning experience. By continuing …" at bounding box center [717, 353] width 1434 height 706
drag, startPoint x: 1116, startPoint y: 321, endPoint x: 1100, endPoint y: 317, distance: 16.3
click at [1116, 321] on span "Update/Forgot Password" at bounding box center [1213, 304] width 254 height 62
click at [1185, 358] on input "Log In" at bounding box center [1182, 362] width 52 height 24
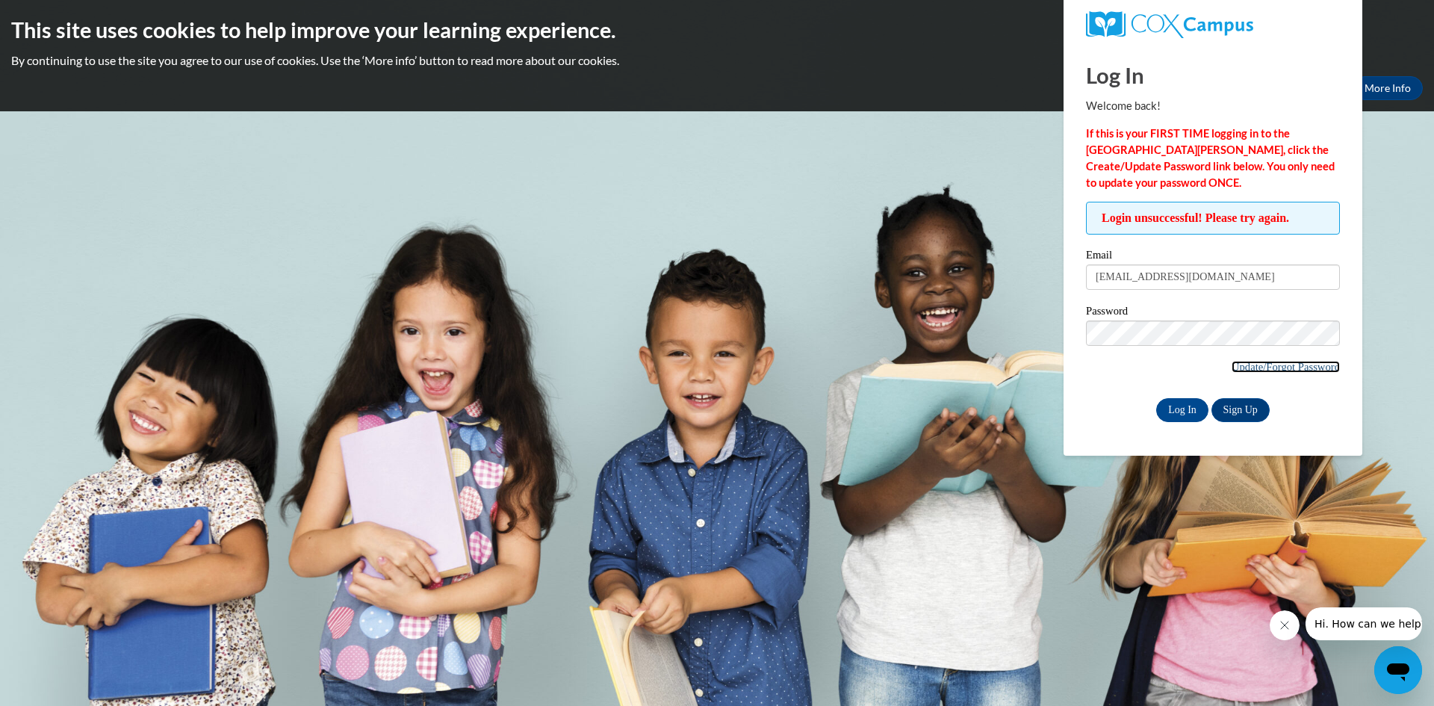
click at [1287, 362] on link "Update/Forgot Password" at bounding box center [1286, 367] width 108 height 12
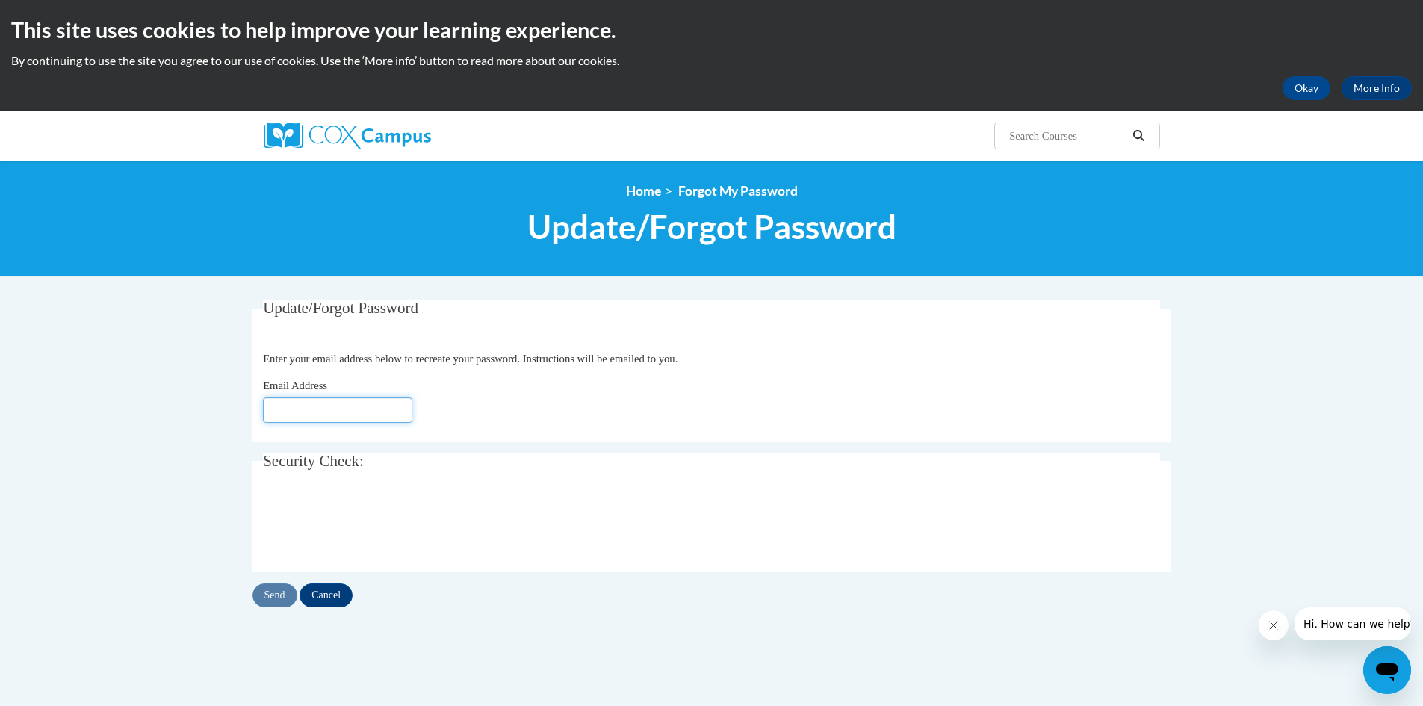
click at [350, 417] on input "Email Address" at bounding box center [337, 409] width 149 height 25
type input "[EMAIL_ADDRESS][DOMAIN_NAME]"
click at [340, 595] on input "Cancel" at bounding box center [326, 595] width 53 height 24
